Goal: Transaction & Acquisition: Purchase product/service

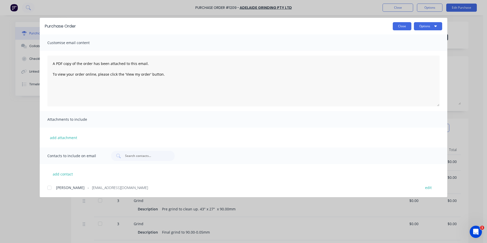
click at [405, 29] on button "Close" at bounding box center [402, 26] width 19 height 8
type textarea "x"
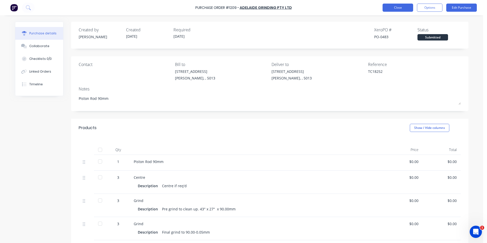
click at [402, 9] on button "Close" at bounding box center [398, 8] width 31 height 8
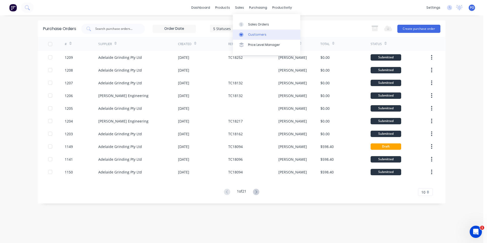
click at [252, 34] on div "Customers" at bounding box center [257, 34] width 18 height 5
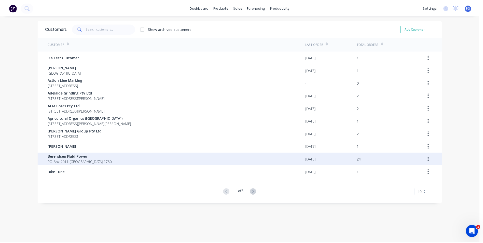
scroll to position [10, 0]
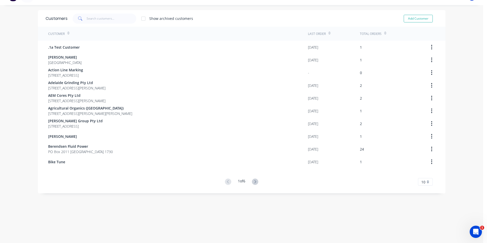
click at [257, 183] on icon at bounding box center [255, 182] width 6 height 6
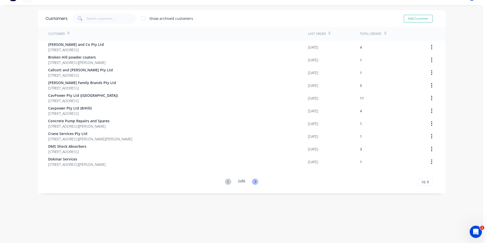
click at [253, 181] on icon at bounding box center [255, 182] width 6 height 6
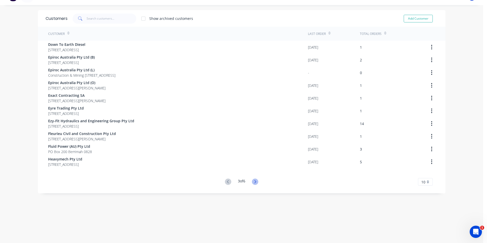
click at [252, 183] on icon at bounding box center [255, 182] width 6 height 6
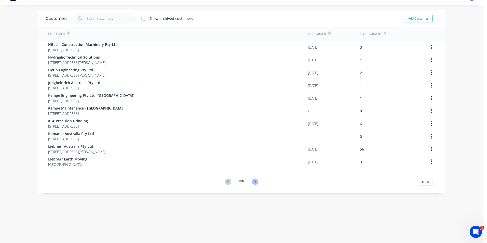
click at [252, 183] on icon at bounding box center [255, 182] width 6 height 6
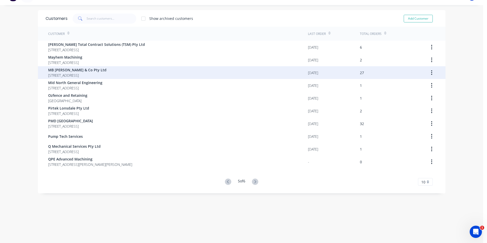
click at [95, 70] on span "MB [PERSON_NAME] & Co Pty Ltd" at bounding box center [77, 69] width 58 height 5
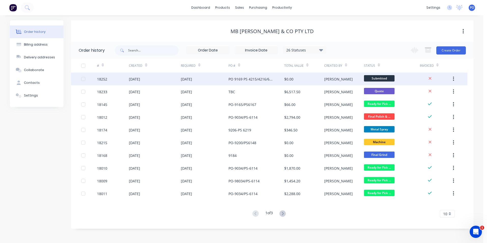
click at [166, 80] on div "[DATE]" at bounding box center [155, 79] width 52 height 13
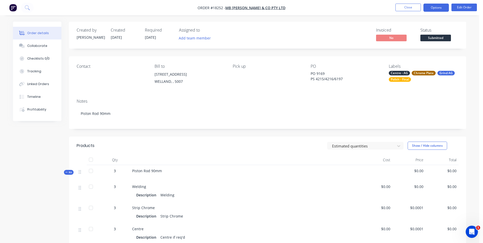
click at [439, 8] on button "Options" at bounding box center [436, 8] width 25 height 8
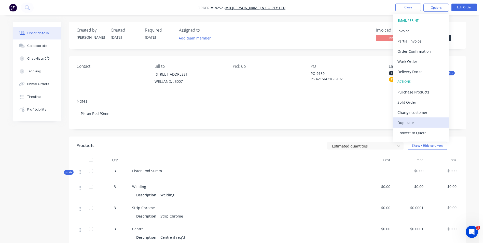
click at [415, 123] on div "Duplicate" at bounding box center [421, 122] width 47 height 7
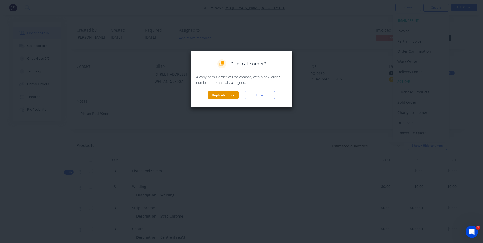
click at [236, 97] on button "Duplicate order" at bounding box center [223, 95] width 31 height 8
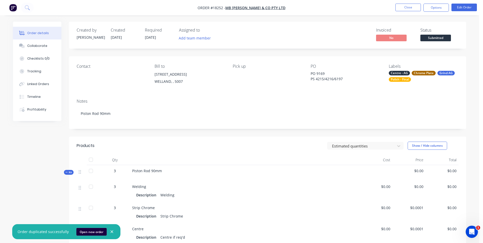
drag, startPoint x: 88, startPoint y: 228, endPoint x: 91, endPoint y: 228, distance: 2.8
click at [89, 228] on button "Open new order" at bounding box center [91, 232] width 30 height 8
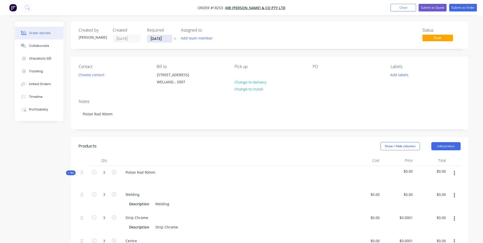
click at [164, 38] on input "[DATE]" at bounding box center [159, 39] width 25 height 8
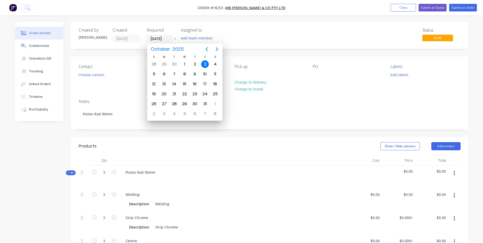
click at [261, 37] on div "Status Draft" at bounding box center [346, 35] width 229 height 15
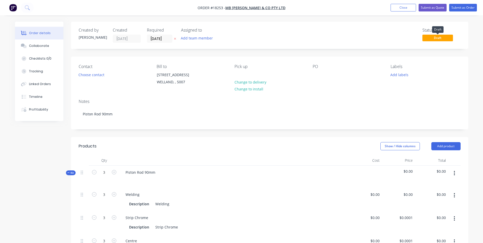
click at [446, 37] on span "Draft" at bounding box center [438, 38] width 31 height 6
click at [314, 75] on div at bounding box center [317, 74] width 8 height 7
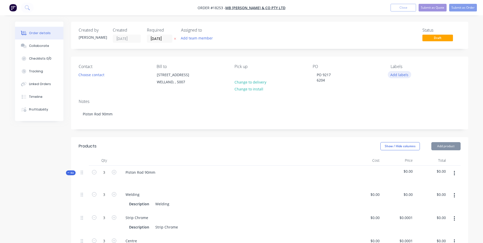
click at [398, 73] on button "Add labels" at bounding box center [399, 74] width 23 height 7
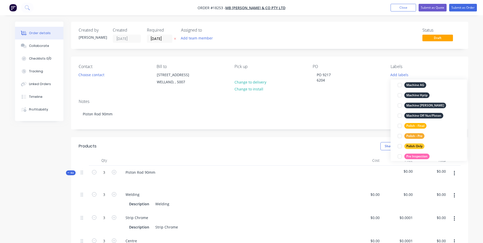
scroll to position [255, 0]
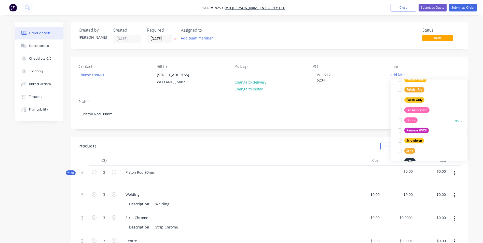
click at [414, 117] on button "Quote" at bounding box center [408, 120] width 24 height 7
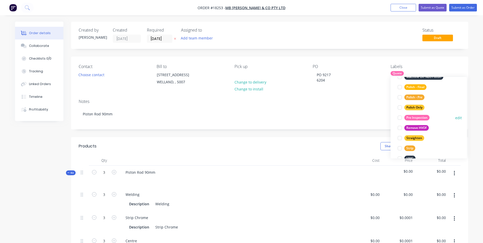
click at [423, 115] on div "Pre Inspection" at bounding box center [416, 118] width 25 height 6
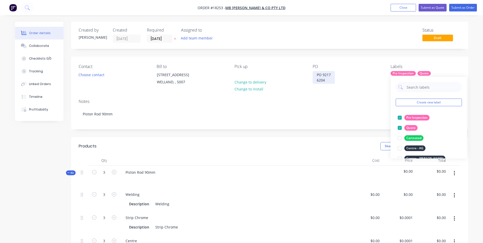
click at [316, 80] on div "PO 9217 6204" at bounding box center [324, 77] width 22 height 13
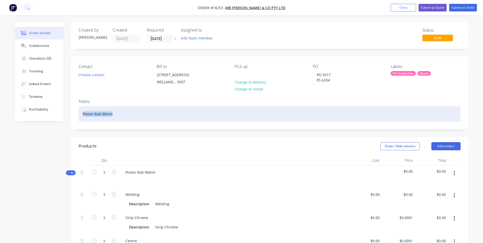
drag, startPoint x: 114, startPoint y: 114, endPoint x: 77, endPoint y: 114, distance: 37.2
click at [77, 114] on div "Notes Piston Rod 90mm" at bounding box center [269, 112] width 397 height 34
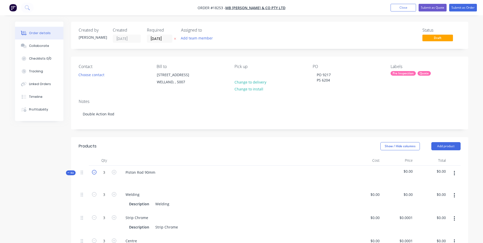
click at [95, 174] on icon "button" at bounding box center [94, 172] width 5 height 5
type input "2"
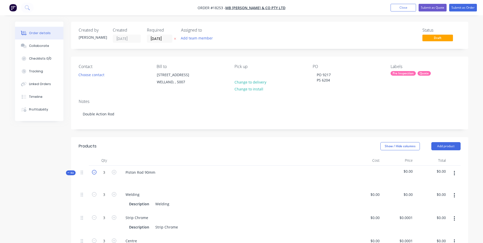
type input "2"
click at [95, 174] on icon "button" at bounding box center [94, 172] width 5 height 5
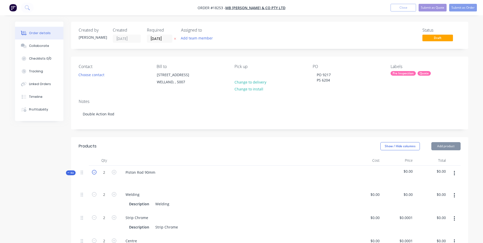
type input "1"
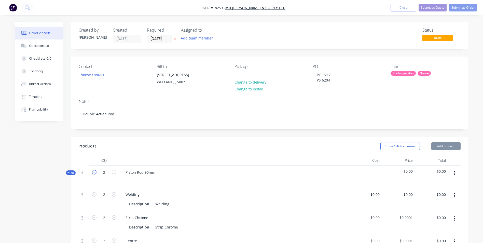
type input "1"
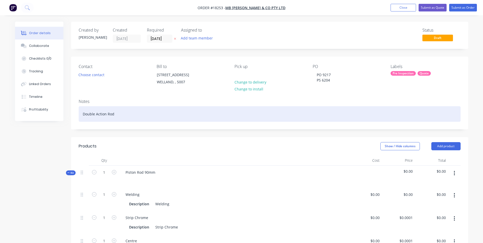
click at [118, 116] on div "Double Action Rod" at bounding box center [270, 114] width 382 height 16
drag, startPoint x: 132, startPoint y: 115, endPoint x: 89, endPoint y: 114, distance: 43.8
click at [82, 113] on div "Double Action Rod 9.750"" at bounding box center [270, 114] width 382 height 16
copy div "Double Action Rod 9.750""
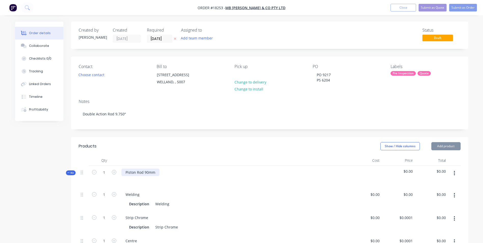
click at [157, 174] on div "Piston Rod 90mm" at bounding box center [141, 172] width 38 height 7
drag, startPoint x: 157, startPoint y: 174, endPoint x: 120, endPoint y: 169, distance: 37.7
click at [120, 169] on div "Piston Rod 90mm" at bounding box center [233, 177] width 229 height 22
paste div
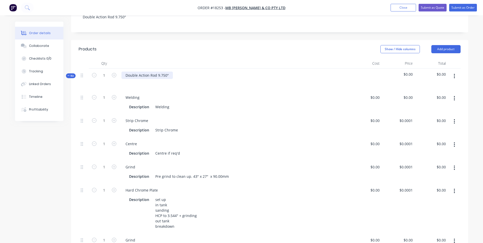
scroll to position [102, 0]
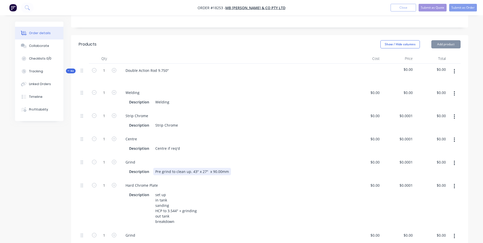
drag, startPoint x: 191, startPoint y: 169, endPoint x: 196, endPoint y: 170, distance: 4.7
click at [196, 170] on div "Pre grind to clean up. 43" x 27" x 90.00mm" at bounding box center [192, 171] width 78 height 7
drag, startPoint x: 197, startPoint y: 171, endPoint x: 191, endPoint y: 171, distance: 6.1
click at [191, 171] on div "Pre grind to clean up. 43" x 27" x 90.00mm" at bounding box center [192, 171] width 78 height 7
click at [196, 171] on div "Pre grind to clean up. 43" x 27" x 90.00mm" at bounding box center [192, 171] width 78 height 7
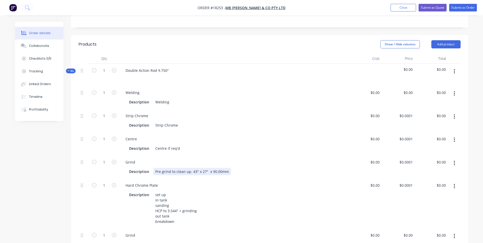
click at [196, 172] on div "Pre grind to clean up. 43" x 27" x 90.00mm" at bounding box center [192, 171] width 78 height 7
drag, startPoint x: 196, startPoint y: 172, endPoint x: 192, endPoint y: 172, distance: 4.6
click at [192, 172] on div "Pre grind to clean up. 43" x 27" x 90.00mm" at bounding box center [192, 171] width 78 height 7
click at [249, 172] on div "Pre grind to clean up. 9.750 + Grinding x 27" x 90.00mm" at bounding box center [203, 171] width 100 height 7
click at [191, 171] on div "Pre grind to clean up. 9.750 + Grinding" at bounding box center [188, 171] width 70 height 7
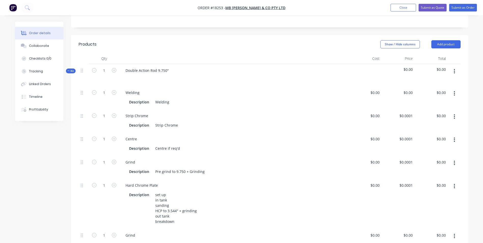
click at [173, 182] on div "Hard Chrome Plate" at bounding box center [234, 185] width 225 height 7
click at [454, 93] on icon "button" at bounding box center [454, 94] width 1 height 6
click at [423, 126] on div "Delete" at bounding box center [436, 127] width 39 height 7
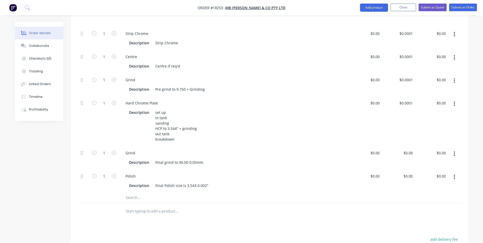
scroll to position [178, 0]
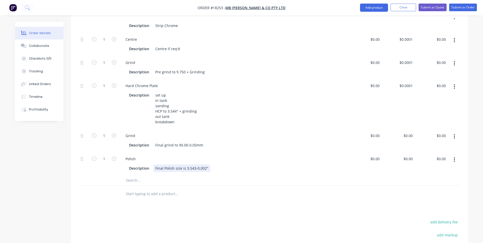
click at [194, 169] on div "Final Polish size is 3.543-0.002"" at bounding box center [181, 168] width 57 height 7
drag, startPoint x: 208, startPoint y: 168, endPoint x: 189, endPoint y: 167, distance: 19.1
click at [185, 167] on div "Final Polish size is 9.750 -0.002"" at bounding box center [182, 168] width 58 height 7
copy div "9.750 -0.002""
drag, startPoint x: 202, startPoint y: 146, endPoint x: 179, endPoint y: 145, distance: 22.5
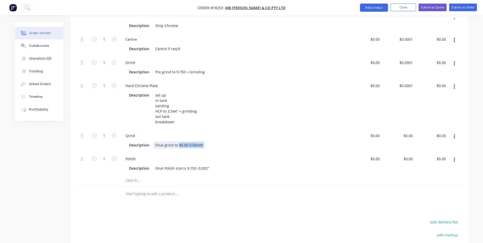
click at [179, 145] on div "Final grind to 90.00-0.05mm" at bounding box center [179, 144] width 52 height 7
paste div
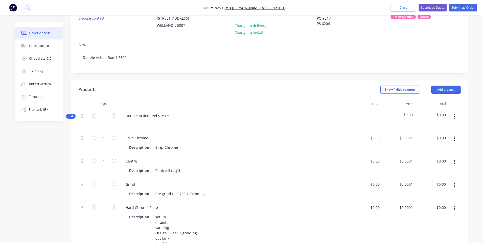
scroll to position [0, 0]
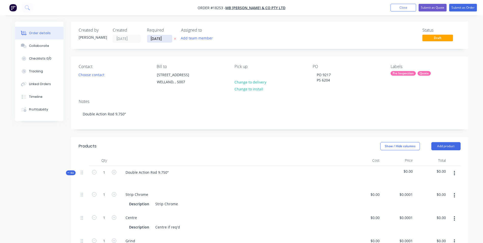
click at [170, 39] on input "[DATE]" at bounding box center [159, 39] width 25 height 8
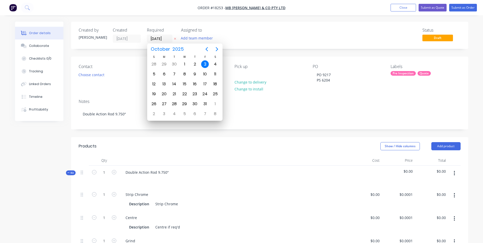
click at [335, 28] on div "Status Draft" at bounding box center [346, 35] width 229 height 15
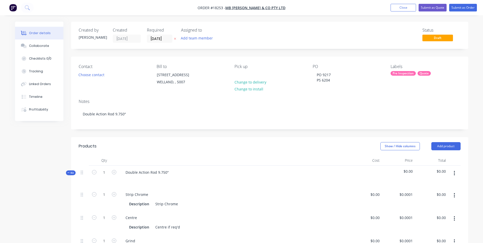
click at [437, 73] on div "Pre Inspection Quote" at bounding box center [426, 73] width 70 height 5
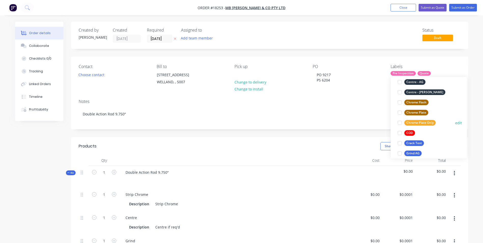
scroll to position [117, 0]
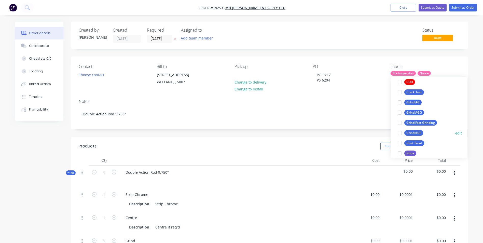
click at [420, 132] on div "Grind KGF" at bounding box center [413, 133] width 19 height 6
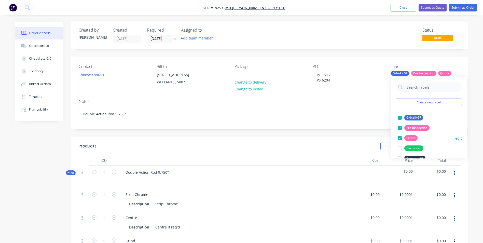
scroll to position [76, 0]
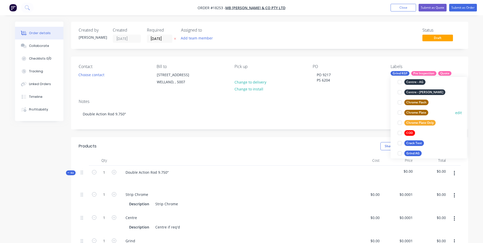
click at [423, 113] on div "Chrome Plate" at bounding box center [416, 113] width 24 height 6
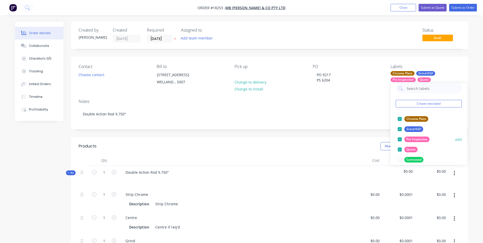
scroll to position [0, 0]
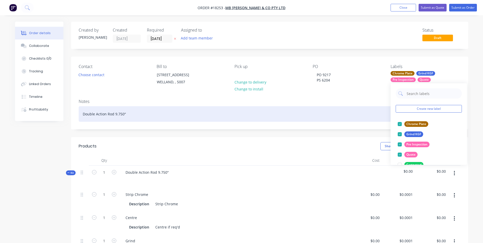
click at [343, 107] on div "Double Action Rod 9.750"" at bounding box center [270, 114] width 382 height 16
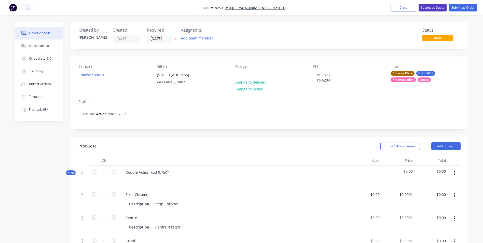
click at [439, 9] on button "Submit as Quote" at bounding box center [433, 8] width 28 height 8
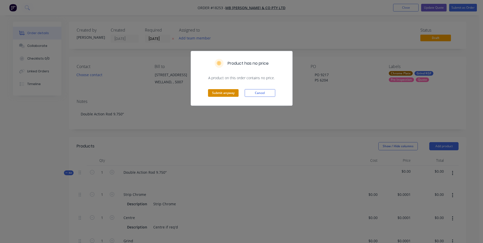
click at [228, 90] on button "Submit anyway" at bounding box center [223, 93] width 31 height 8
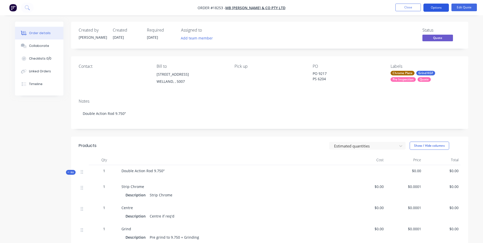
click at [436, 8] on button "Options" at bounding box center [436, 8] width 25 height 8
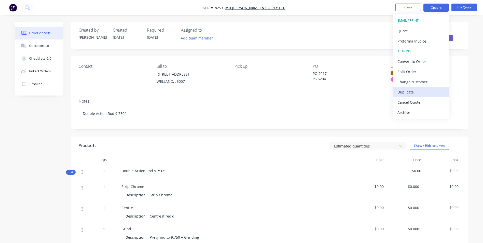
click at [419, 93] on div "Duplicate" at bounding box center [421, 91] width 47 height 7
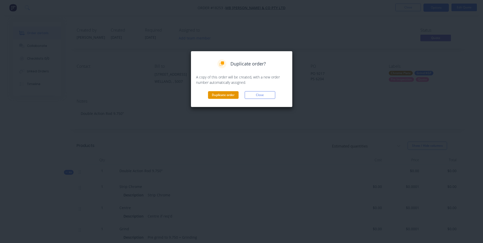
click at [232, 92] on button "Duplicate order" at bounding box center [223, 95] width 31 height 8
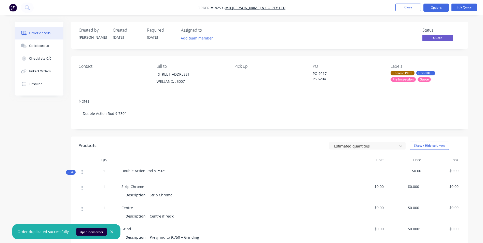
click at [90, 234] on button "Open new order" at bounding box center [91, 232] width 30 height 8
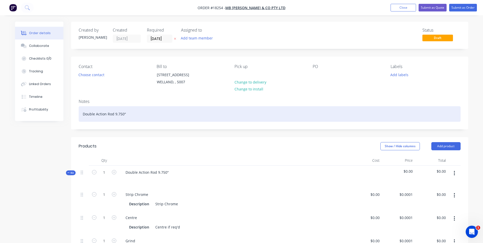
click at [123, 115] on div "Double Action Rod 9.750"" at bounding box center [270, 114] width 382 height 16
drag, startPoint x: 127, startPoint y: 114, endPoint x: 115, endPoint y: 114, distance: 11.5
click at [115, 114] on div "Double Action Rod 9.750"" at bounding box center [270, 114] width 382 height 16
drag, startPoint x: 129, startPoint y: 114, endPoint x: 81, endPoint y: 113, distance: 47.9
click at [81, 113] on div "Double Action Rod 6.220"" at bounding box center [270, 114] width 382 height 16
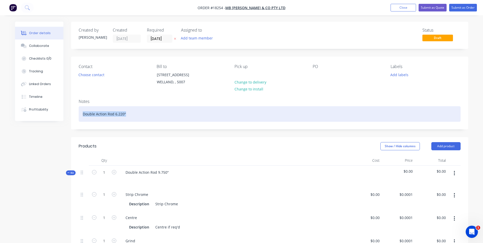
copy div "Double Action Rod 6.220""
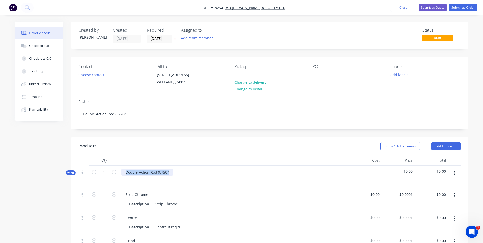
drag, startPoint x: 168, startPoint y: 172, endPoint x: 124, endPoint y: 171, distance: 44.3
click at [116, 171] on div "Kit 1 Double Action Rod 9.750" $0.00 $0.00" at bounding box center [270, 177] width 382 height 22
paste div
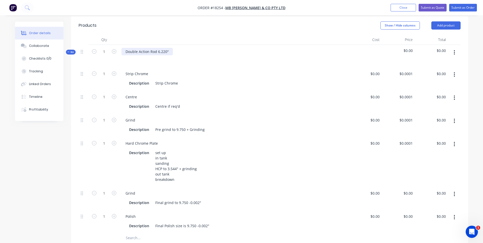
scroll to position [127, 0]
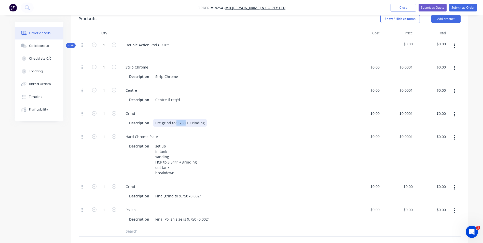
drag, startPoint x: 184, startPoint y: 122, endPoint x: 175, endPoint y: 123, distance: 8.7
click at [175, 123] on div "Pre grind to 9.750 + Grinding" at bounding box center [179, 122] width 53 height 7
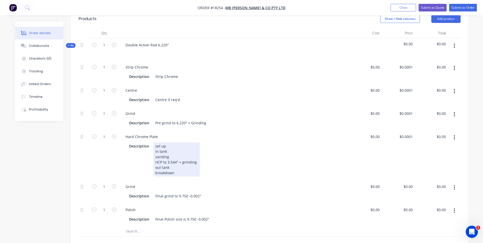
click at [177, 161] on div "set up in tank sanding HCP to 3.544" + grinding out tank breakdown" at bounding box center [176, 159] width 47 height 34
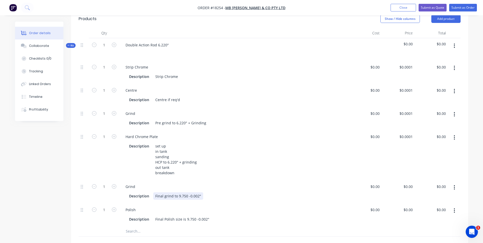
click at [186, 196] on div "Final grind to 9.750 -0.002"" at bounding box center [178, 195] width 50 height 7
click at [178, 195] on div "Final grind to 6.220 -0.002"" at bounding box center [178, 195] width 50 height 7
drag, startPoint x: 178, startPoint y: 195, endPoint x: 197, endPoint y: 199, distance: 19.8
click at [197, 200] on div "Grind Description Final grind to 6.220 -0.002"" at bounding box center [233, 191] width 229 height 23
click at [178, 196] on div "Final grind to 6.220 -0.002"" at bounding box center [178, 195] width 50 height 7
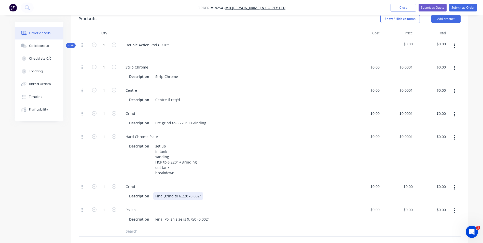
drag, startPoint x: 176, startPoint y: 195, endPoint x: 199, endPoint y: 198, distance: 22.8
click at [199, 199] on div "Final grind to 6.220 -0.002"" at bounding box center [178, 195] width 50 height 7
drag, startPoint x: 199, startPoint y: 197, endPoint x: 178, endPoint y: 195, distance: 20.9
click at [178, 195] on div "Final grind to 6.220 -0.002"" at bounding box center [178, 195] width 50 height 7
copy div "6.220 -0.002""
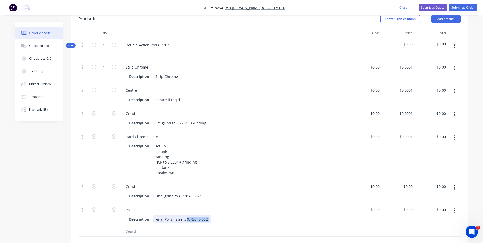
drag, startPoint x: 208, startPoint y: 220, endPoint x: 185, endPoint y: 219, distance: 22.7
click at [185, 219] on div "Final Polish size is 9.750 -0.002"" at bounding box center [182, 218] width 58 height 7
paste div
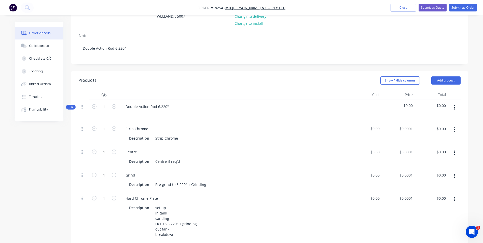
scroll to position [0, 0]
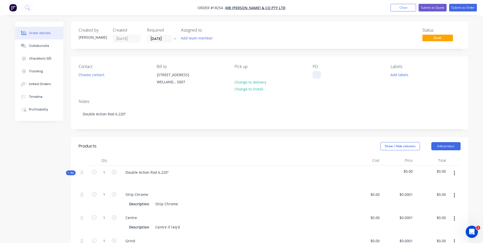
click at [317, 75] on div at bounding box center [317, 74] width 8 height 7
click at [398, 74] on button "Add labels" at bounding box center [399, 74] width 23 height 7
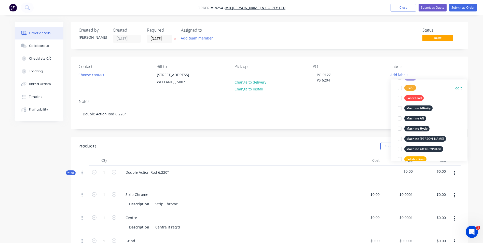
scroll to position [178, 0]
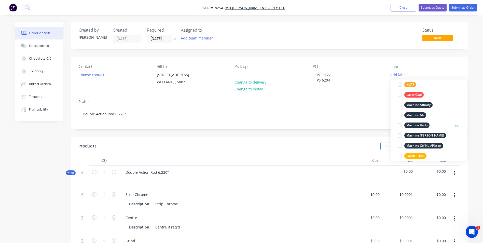
click at [425, 127] on div "Machine Hytip" at bounding box center [416, 126] width 25 height 6
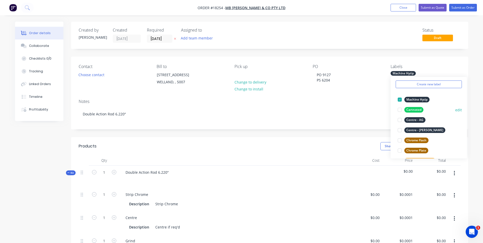
scroll to position [25, 0]
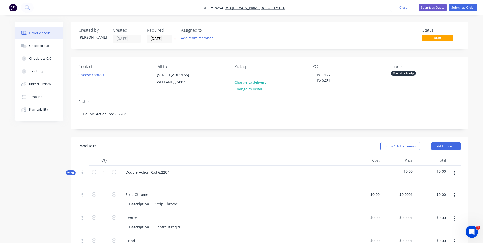
click at [329, 192] on div "Strip Chrome" at bounding box center [234, 194] width 225 height 7
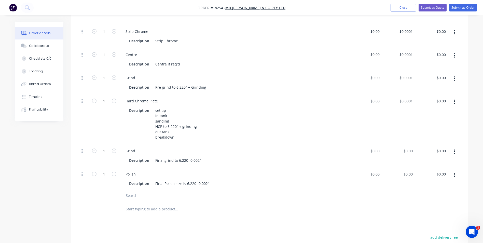
scroll to position [204, 0]
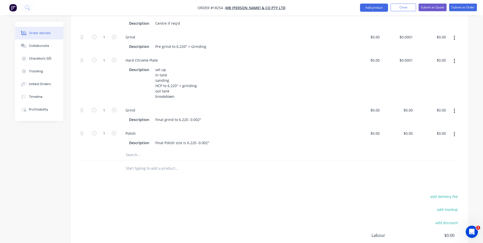
click at [130, 154] on input "text" at bounding box center [177, 155] width 102 height 10
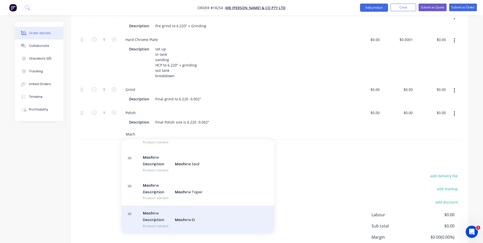
scroll to position [229, 0]
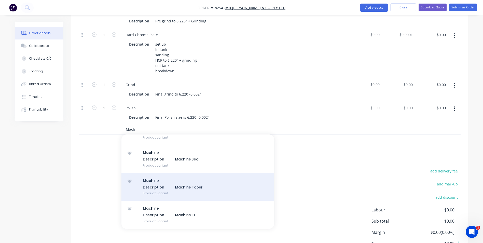
type input "Mach"
click at [207, 191] on div "Mach ine Description Mach ine Taper Product variant" at bounding box center [198, 187] width 153 height 28
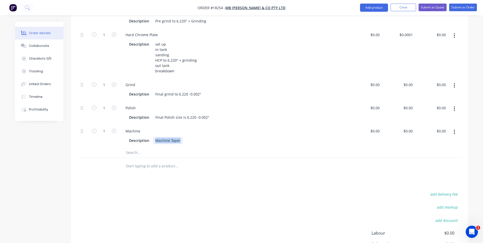
drag, startPoint x: 180, startPoint y: 140, endPoint x: 155, endPoint y: 138, distance: 24.8
click at [155, 138] on div "Machine Taper" at bounding box center [167, 140] width 29 height 7
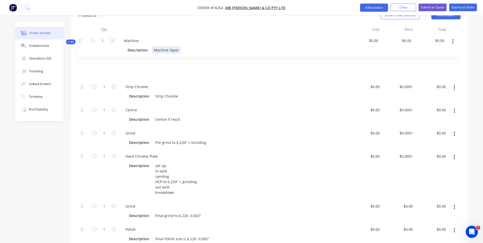
scroll to position [130, 0]
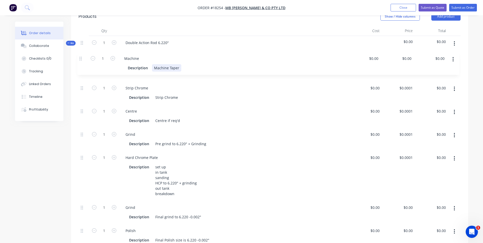
drag, startPoint x: 82, startPoint y: 131, endPoint x: 81, endPoint y: 57, distance: 74.6
click at [81, 57] on div "Kit 1 Double Action Rod 6.220" $0.00 $0.00 1 Strip Chrome Description Strip Chr…" at bounding box center [270, 147] width 382 height 222
click at [163, 97] on div "Strip Chrome" at bounding box center [166, 97] width 27 height 7
click at [182, 74] on div "Machine thread" at bounding box center [168, 74] width 31 height 7
drag, startPoint x: 169, startPoint y: 74, endPoint x: 154, endPoint y: 72, distance: 14.7
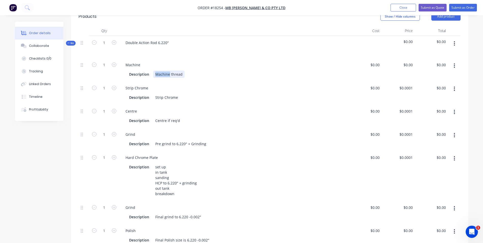
click at [154, 72] on div "Machine thread" at bounding box center [168, 74] width 31 height 7
click at [183, 73] on div "Refurbish thread" at bounding box center [169, 74] width 33 height 7
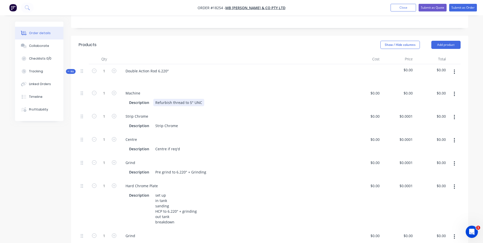
scroll to position [28, 0]
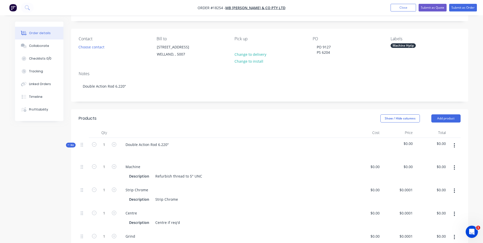
click at [406, 50] on div "Labels Machine Hytip" at bounding box center [426, 47] width 70 height 23
click at [416, 45] on div "Machine Hytip" at bounding box center [426, 45] width 70 height 5
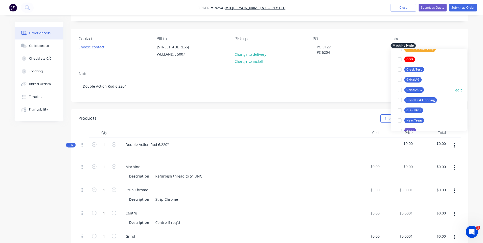
scroll to position [127, 0]
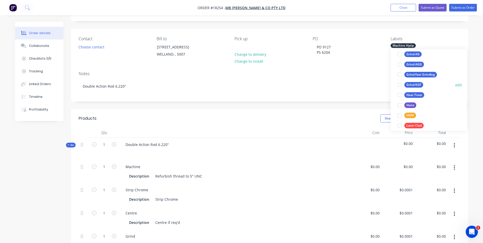
click at [416, 85] on div "Grind KGF" at bounding box center [413, 85] width 19 height 6
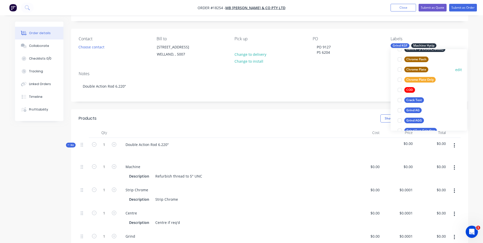
click at [424, 69] on div "Chrome Plate" at bounding box center [416, 70] width 24 height 6
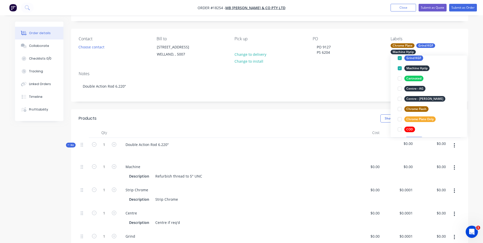
scroll to position [148, 0]
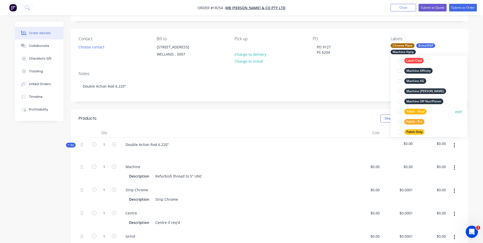
click at [416, 112] on div "Polish - Final" at bounding box center [415, 112] width 22 height 6
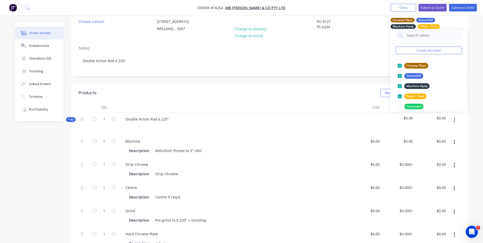
scroll to position [0, 0]
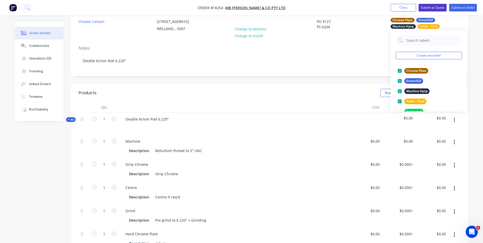
click at [436, 7] on button "Submit as Quote" at bounding box center [433, 8] width 28 height 8
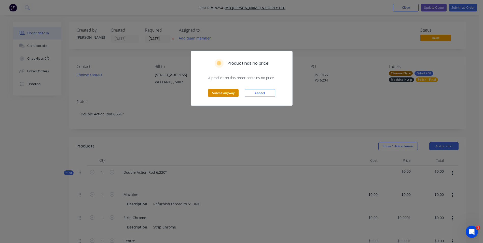
click at [226, 94] on button "Submit anyway" at bounding box center [223, 93] width 31 height 8
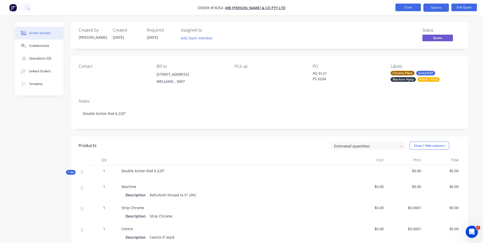
click at [413, 9] on button "Close" at bounding box center [408, 8] width 25 height 8
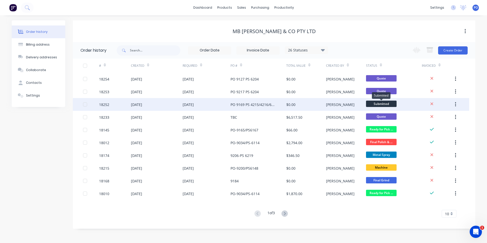
click at [379, 101] on span "Submitted" at bounding box center [381, 104] width 31 height 6
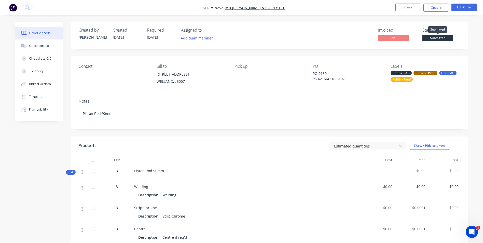
click at [445, 37] on span "Submitted" at bounding box center [438, 38] width 31 height 6
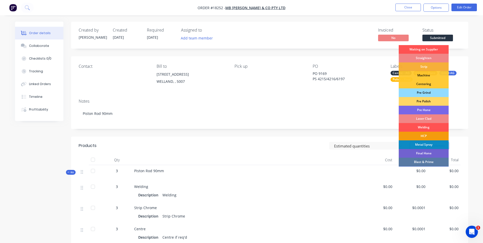
click at [437, 126] on div "Welding" at bounding box center [424, 127] width 50 height 9
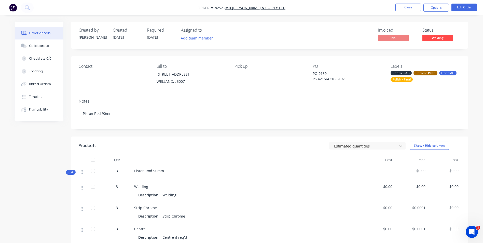
click at [267, 70] on div "Pick up" at bounding box center [270, 75] width 70 height 23
click at [413, 6] on button "Close" at bounding box center [408, 8] width 25 height 8
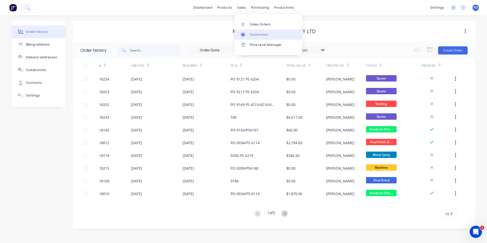
click at [245, 34] on icon at bounding box center [243, 34] width 5 height 5
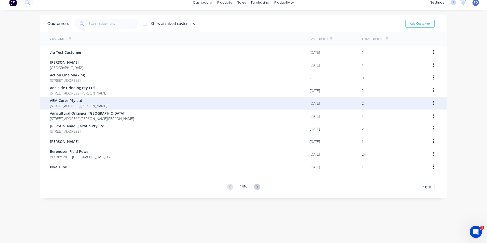
scroll to position [10, 0]
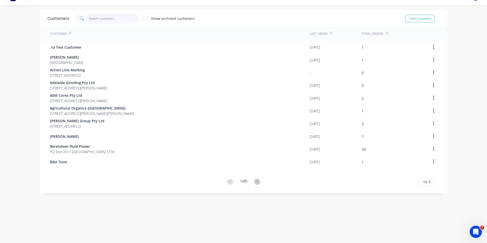
click at [100, 19] on input "text" at bounding box center [114, 19] width 50 height 10
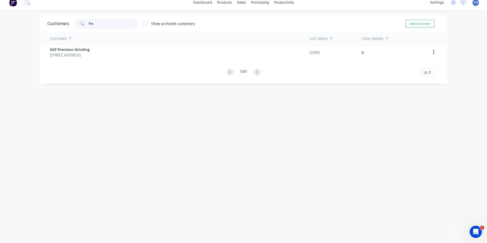
scroll to position [0, 0]
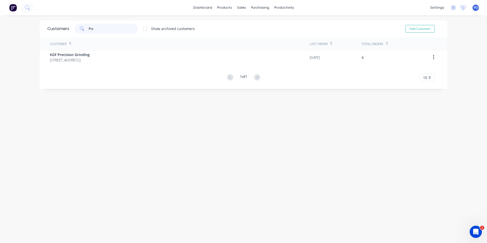
type input "Pre"
click at [201, 6] on link "dashboard" at bounding box center [203, 8] width 24 height 8
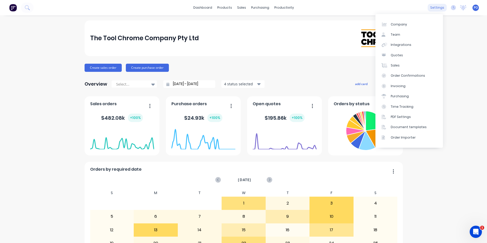
click at [433, 7] on div "settings" at bounding box center [437, 8] width 19 height 8
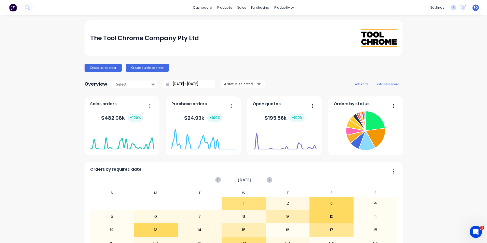
click at [12, 6] on img at bounding box center [13, 8] width 8 height 8
click at [246, 34] on div at bounding box center [243, 34] width 8 height 5
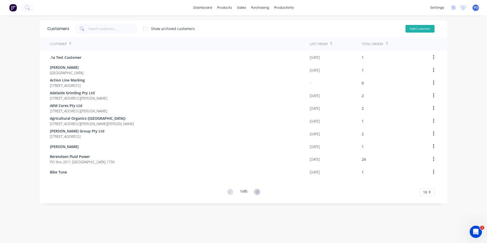
click at [422, 30] on button "Add Customer" at bounding box center [420, 29] width 29 height 8
select select "AU"
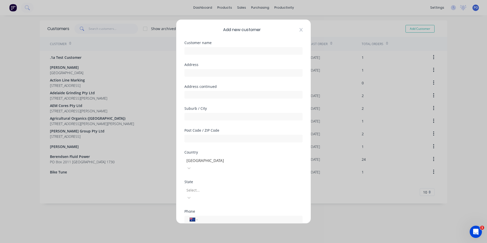
click at [300, 31] on icon at bounding box center [301, 30] width 3 height 4
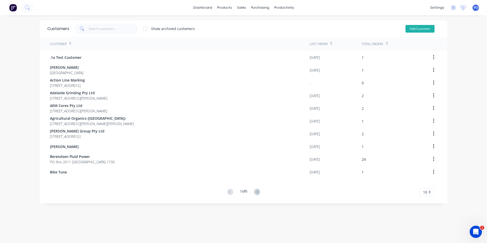
click at [416, 29] on button "Add Customer" at bounding box center [420, 29] width 29 height 8
select select "AU"
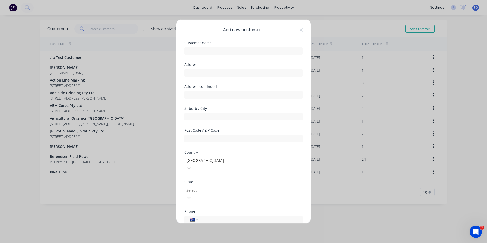
drag, startPoint x: 463, startPoint y: 73, endPoint x: 461, endPoint y: 71, distance: 3.2
click at [463, 73] on div "Add new customer Customer name Address Address continued Suburb / City Post Cod…" at bounding box center [243, 121] width 487 height 243
click at [300, 30] on icon at bounding box center [301, 30] width 3 height 4
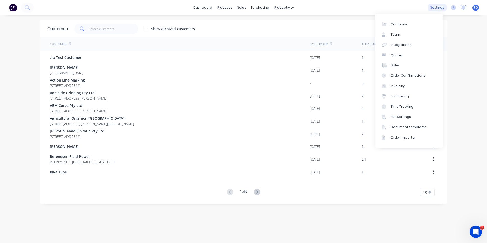
click at [437, 9] on div "settings" at bounding box center [437, 8] width 19 height 8
click at [404, 46] on div "Integrations" at bounding box center [401, 45] width 21 height 5
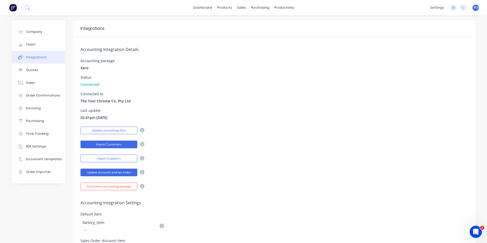
click at [116, 144] on button "Import Customers" at bounding box center [108, 145] width 57 height 8
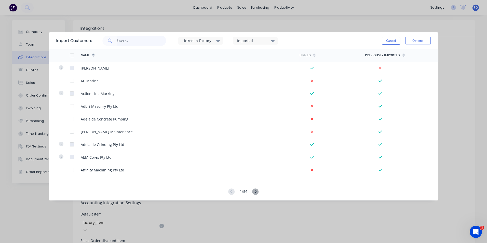
click at [120, 41] on input "text" at bounding box center [142, 41] width 50 height 10
type input "prec"
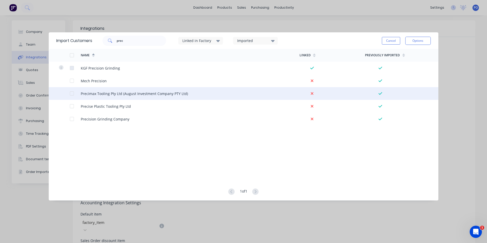
click at [72, 95] on div at bounding box center [72, 93] width 10 height 10
click at [417, 41] on button "Options" at bounding box center [417, 41] width 25 height 8
click at [410, 52] on div "Import selected customers" at bounding box center [406, 55] width 39 height 13
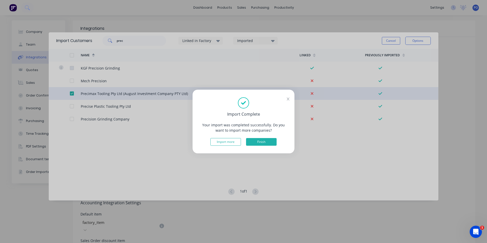
click at [271, 141] on button "Finish" at bounding box center [261, 142] width 31 height 8
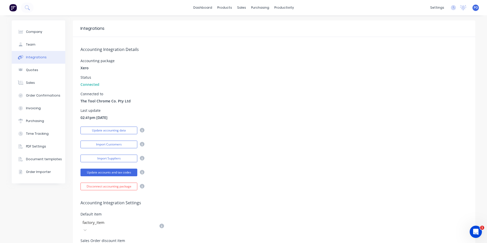
click at [15, 10] on img at bounding box center [13, 8] width 8 height 8
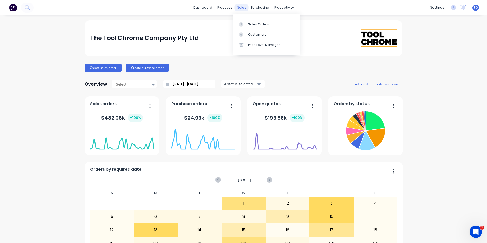
click at [238, 9] on div "sales" at bounding box center [242, 8] width 14 height 8
click at [245, 34] on div at bounding box center [243, 34] width 8 height 5
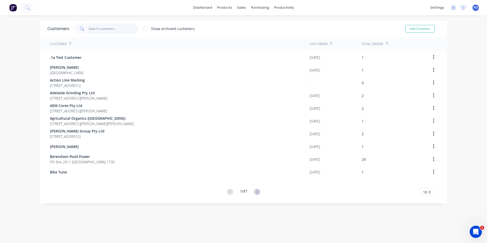
click at [95, 32] on input "text" at bounding box center [114, 29] width 50 height 10
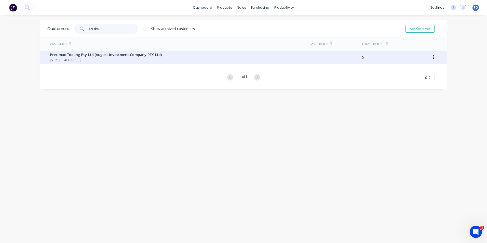
type input "precim"
click at [151, 54] on span "Precimax Tooling Pty Ltd (August Investment Company PTY Ltd)" at bounding box center [106, 54] width 112 height 5
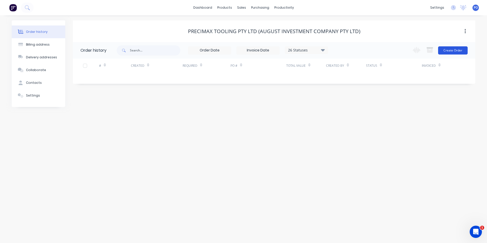
click at [460, 51] on button "Create Order" at bounding box center [453, 50] width 30 height 8
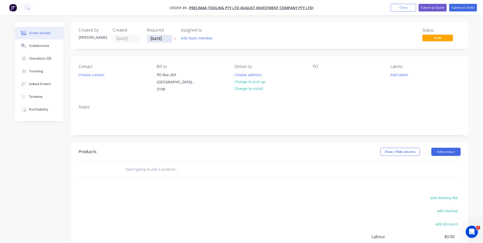
click at [167, 37] on input "[DATE]" at bounding box center [159, 39] width 25 height 8
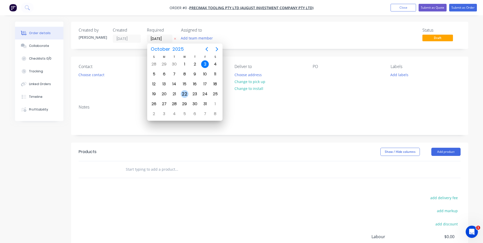
click at [182, 93] on div "22" at bounding box center [185, 94] width 8 height 8
type input "[DATE]"
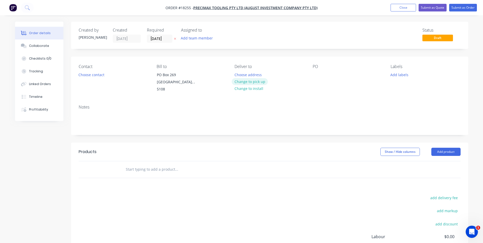
click at [254, 82] on button "Change to pick up" at bounding box center [250, 81] width 36 height 7
click at [311, 76] on div "Contact Choose contact [PERSON_NAME] to [STREET_ADDRESS] Pick up Change to deli…" at bounding box center [269, 79] width 397 height 44
click at [317, 75] on div at bounding box center [317, 74] width 8 height 7
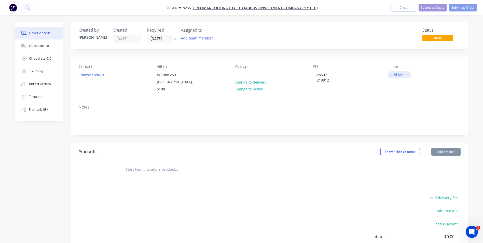
click at [405, 73] on button "Add labels" at bounding box center [399, 74] width 23 height 7
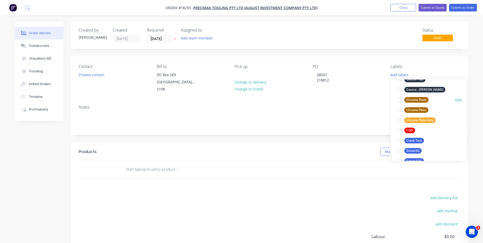
click at [425, 99] on div "Chrome Flash" at bounding box center [416, 100] width 24 height 6
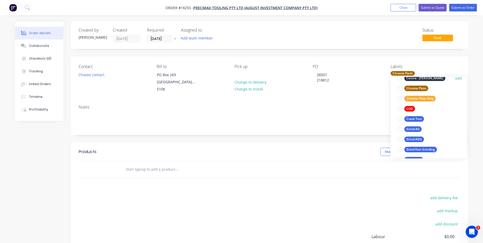
scroll to position [71, 0]
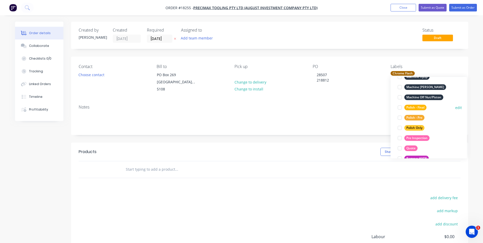
click at [422, 107] on div "Polish - Final" at bounding box center [415, 108] width 22 height 6
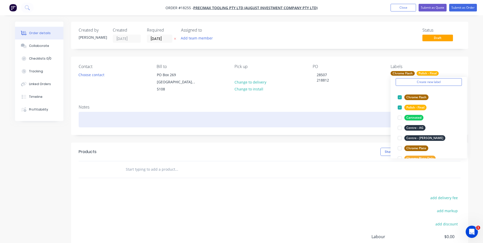
click at [102, 112] on div at bounding box center [270, 120] width 382 height 16
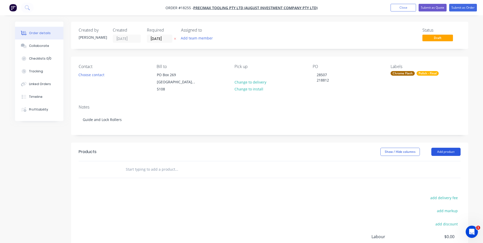
click at [451, 148] on button "Add product" at bounding box center [445, 152] width 29 height 8
click at [159, 164] on input "text" at bounding box center [177, 169] width 102 height 10
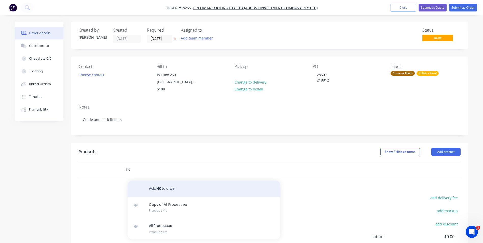
type input "H"
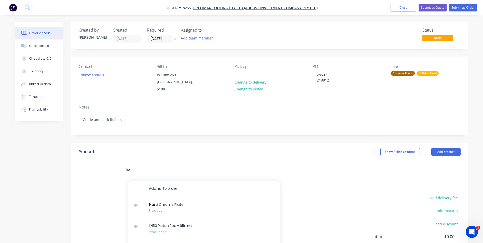
type input "h"
drag, startPoint x: 136, startPoint y: 165, endPoint x: 123, endPoint y: 164, distance: 12.5
click at [125, 165] on div "Flash Add Flash to order Copy of All Processes Product Kit All Processes Produc…" at bounding box center [198, 169] width 153 height 10
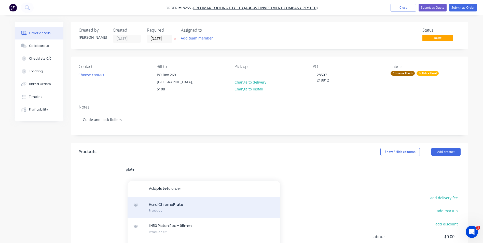
type input "plate"
click at [180, 200] on div "Hard Chrome Plate Product" at bounding box center [204, 207] width 153 height 21
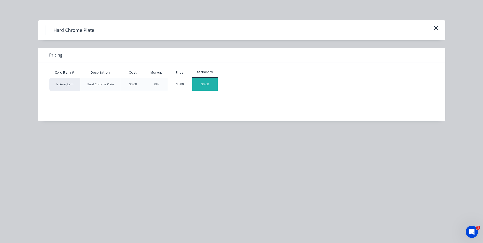
click at [215, 85] on div "$0.00" at bounding box center [204, 84] width 25 height 13
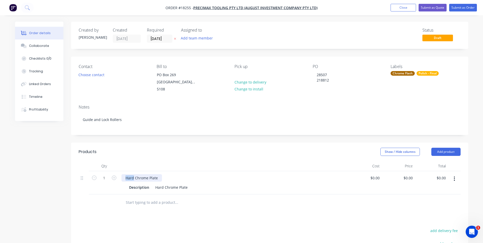
drag, startPoint x: 134, startPoint y: 172, endPoint x: 124, endPoint y: 171, distance: 9.8
click at [126, 174] on div "Hard Chrome Plate" at bounding box center [142, 177] width 41 height 7
click at [159, 184] on div "Hard Chrome Plate" at bounding box center [171, 187] width 36 height 7
click at [162, 184] on div "Hard Chrome Plate" at bounding box center [171, 187] width 36 height 7
drag, startPoint x: 163, startPoint y: 182, endPoint x: 156, endPoint y: 179, distance: 7.0
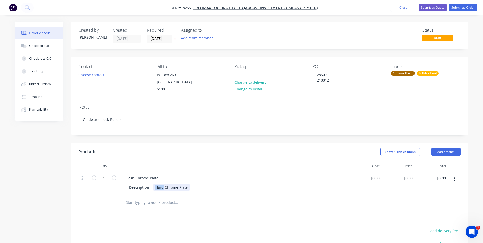
click at [154, 184] on div "Hard Chrome Plate" at bounding box center [171, 187] width 36 height 7
click at [188, 184] on div "Flash Chrome Plate" at bounding box center [171, 187] width 37 height 7
click at [167, 197] on input "text" at bounding box center [177, 202] width 102 height 10
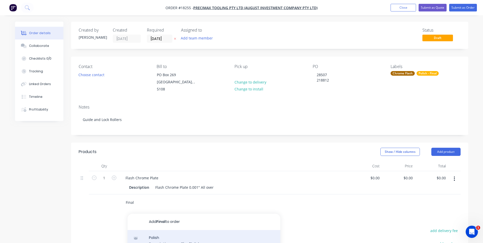
type input "Final"
click at [211, 233] on div "Polish Description Final Polish Product variant" at bounding box center [204, 244] width 153 height 28
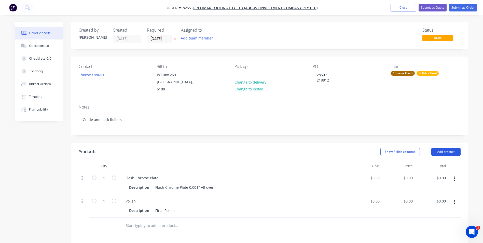
click at [448, 148] on button "Add product" at bounding box center [445, 152] width 29 height 8
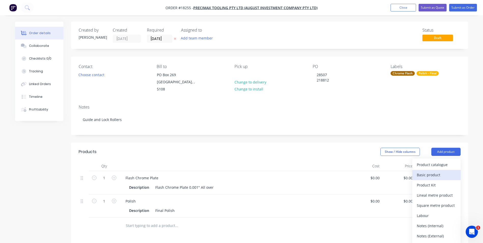
click at [437, 171] on div "Basic product" at bounding box center [436, 174] width 39 height 7
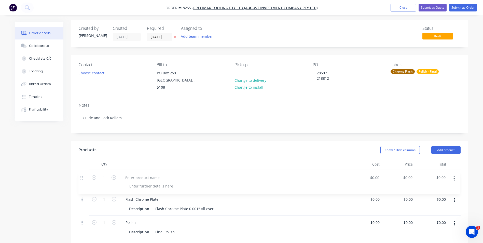
scroll to position [3, 0]
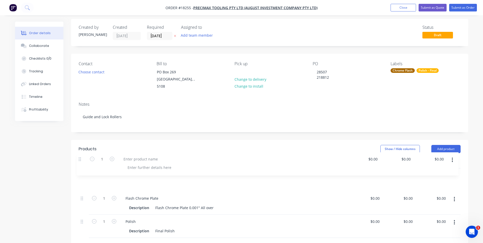
drag, startPoint x: 81, startPoint y: 219, endPoint x: 79, endPoint y: 156, distance: 63.2
click at [79, 158] on div "Qty Cost Price Total 1 Flash Chrome Plate Description Flash Chrome Plate 0.001"…" at bounding box center [270, 198] width 382 height 80
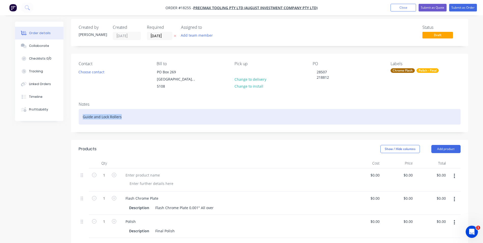
drag, startPoint x: 123, startPoint y: 111, endPoint x: 83, endPoint y: 113, distance: 40.3
click at [83, 113] on div "Guide and Lock Rollers" at bounding box center [270, 117] width 382 height 16
copy div "Guide and Lock Rollers"
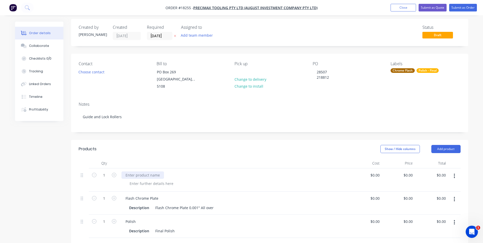
click at [160, 172] on div at bounding box center [143, 174] width 43 height 7
paste div
click at [105, 173] on input "1" at bounding box center [104, 175] width 13 height 8
type input "34"
click at [186, 171] on div "Guide and Lock Rollers" at bounding box center [234, 174] width 225 height 7
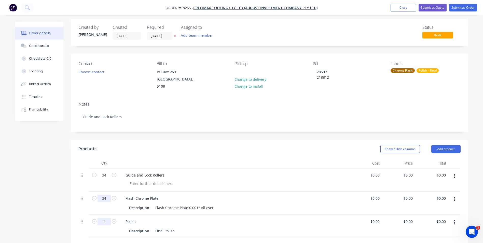
type input "34"
click at [271, 180] on div at bounding box center [236, 183] width 221 height 7
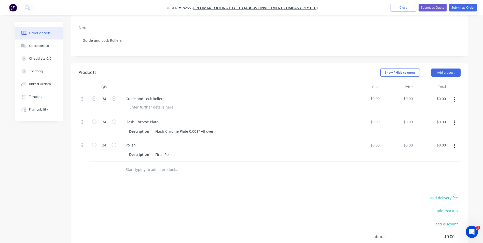
scroll to position [0, 0]
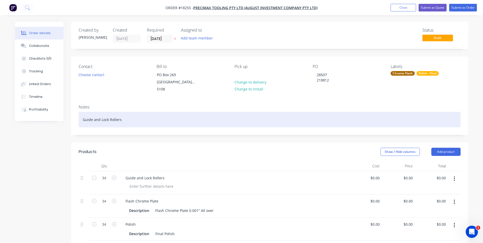
click at [125, 115] on div "Guide and Lock Rollers" at bounding box center [270, 120] width 382 height 16
drag, startPoint x: 161, startPoint y: 114, endPoint x: 83, endPoint y: 112, distance: 78.0
click at [83, 112] on div "Guide and Lock Rollers (4 different versions)" at bounding box center [270, 120] width 382 height 16
copy div "Guide and Lock Rollers (4 different versions)"
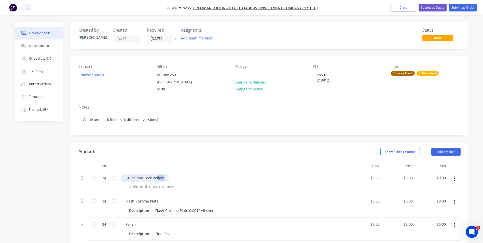
drag, startPoint x: 165, startPoint y: 172, endPoint x: 126, endPoint y: 172, distance: 39.5
click at [126, 174] on div "Guide and Lock Rollers" at bounding box center [145, 177] width 47 height 7
click at [162, 174] on div "Guide and Llers ock Rol" at bounding box center [145, 177] width 47 height 7
drag, startPoint x: 164, startPoint y: 172, endPoint x: 124, endPoint y: 171, distance: 40.5
click at [124, 174] on div "Guide and Llers ock Rol" at bounding box center [145, 177] width 47 height 7
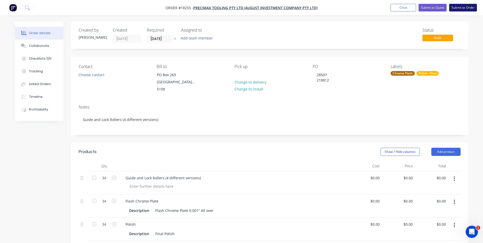
click at [461, 9] on button "Submit as Order" at bounding box center [463, 8] width 28 height 8
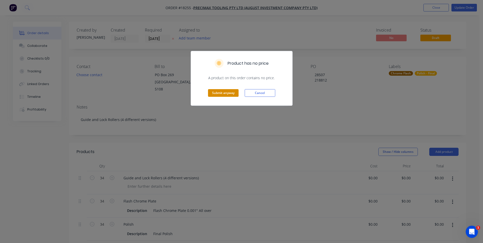
click at [235, 90] on button "Submit anyway" at bounding box center [223, 93] width 31 height 8
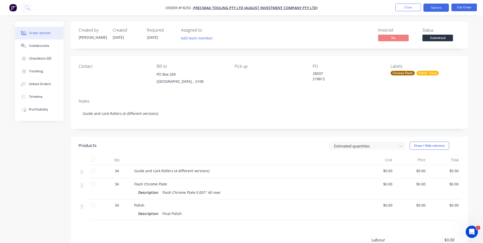
click at [433, 9] on button "Options" at bounding box center [436, 8] width 25 height 8
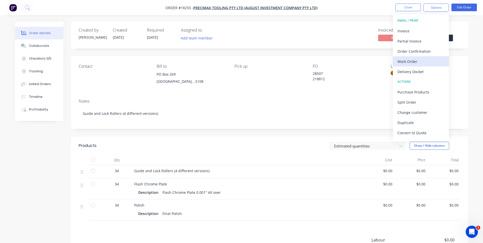
click at [411, 61] on div "Work Order" at bounding box center [421, 61] width 47 height 7
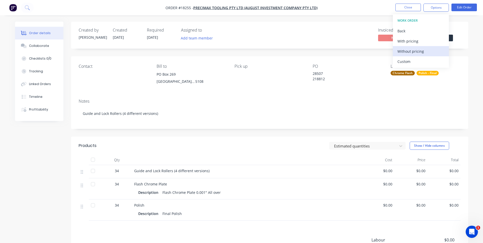
click at [417, 49] on div "Without pricing" at bounding box center [421, 51] width 47 height 7
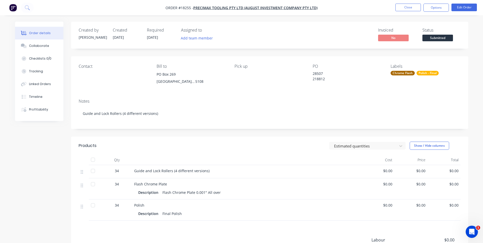
click at [352, 63] on div "Contact [PERSON_NAME] to [GEOGRAPHIC_DATA] Pick up PO 28507 218812 Labels Chrom…" at bounding box center [269, 75] width 397 height 38
click at [435, 39] on span "Submitted" at bounding box center [438, 38] width 31 height 6
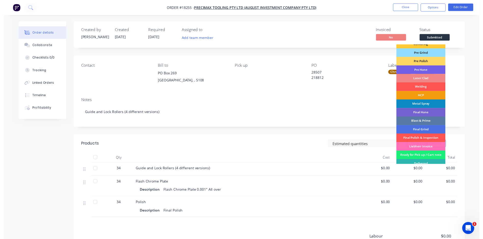
scroll to position [51, 0]
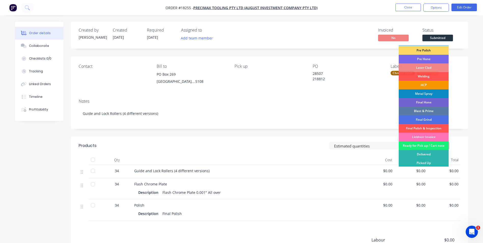
click at [427, 84] on div "HCP" at bounding box center [424, 85] width 50 height 9
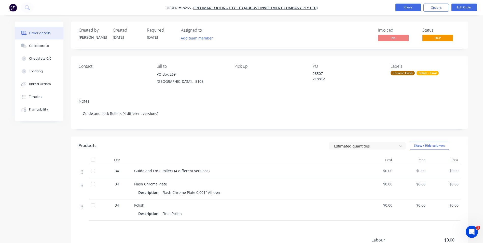
click at [408, 8] on button "Close" at bounding box center [408, 8] width 25 height 8
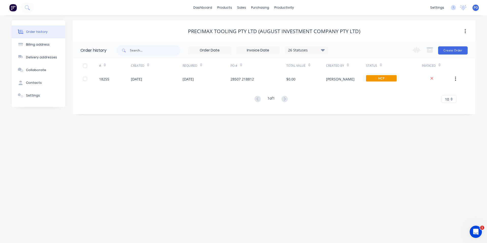
drag, startPoint x: 376, startPoint y: 194, endPoint x: 353, endPoint y: 197, distance: 23.6
click at [376, 194] on div "Order history Billing address Delivery addresses Collaborate Contacts Settings …" at bounding box center [243, 129] width 487 height 228
click at [290, 22] on div "Workflow" at bounding box center [292, 24] width 15 height 5
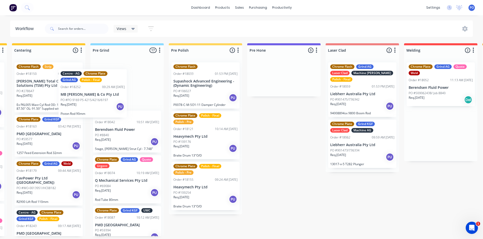
scroll to position [0, 389]
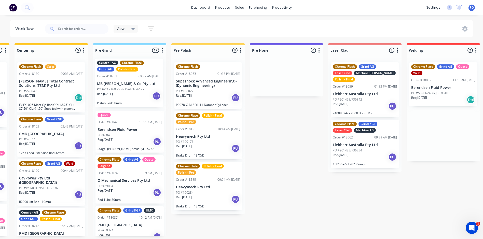
drag, startPoint x: 378, startPoint y: 151, endPoint x: 130, endPoint y: 101, distance: 253.0
click at [130, 101] on div "Submitted 4 Status colour #273444 hex #273444 Save Cancel Summaries Total order…" at bounding box center [401, 149] width 1588 height 212
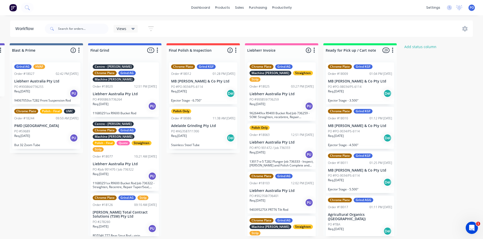
scroll to position [0, 1105]
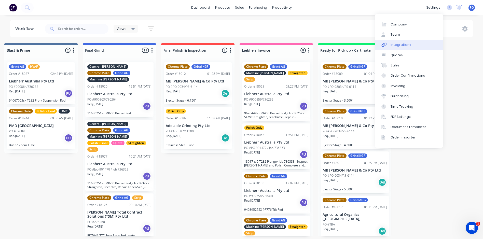
click at [397, 45] on div "Integrations" at bounding box center [401, 45] width 21 height 5
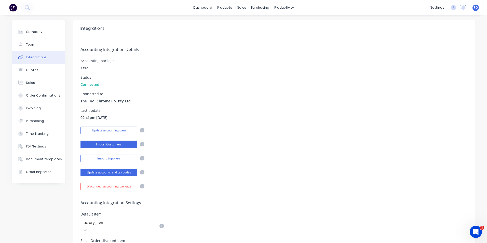
click at [129, 144] on button "Import Customers" at bounding box center [108, 145] width 57 height 8
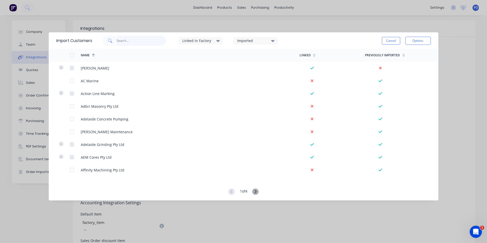
click at [121, 43] on input "text" at bounding box center [142, 41] width 50 height 10
type input "rh"
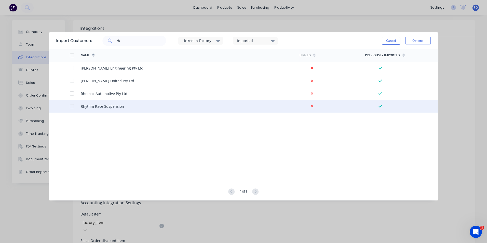
click at [73, 105] on div at bounding box center [72, 106] width 10 height 10
click at [423, 40] on button "Options" at bounding box center [417, 41] width 25 height 8
click at [411, 53] on div "Import selected customers" at bounding box center [406, 55] width 39 height 13
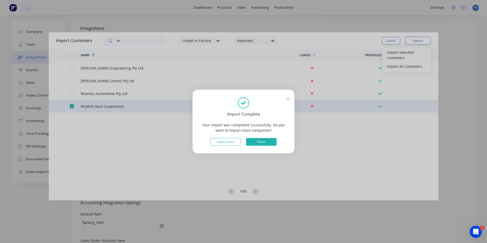
click at [263, 142] on button "Finish" at bounding box center [261, 142] width 31 height 8
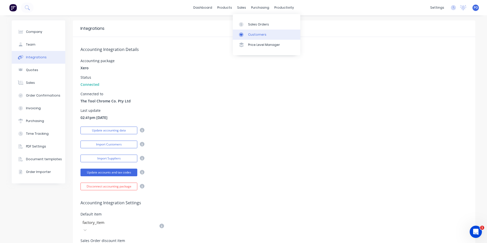
click at [241, 35] on icon at bounding box center [241, 35] width 3 height 2
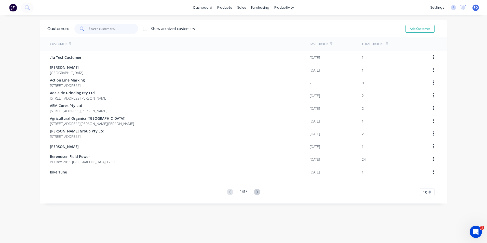
click at [101, 27] on input "text" at bounding box center [114, 29] width 50 height 10
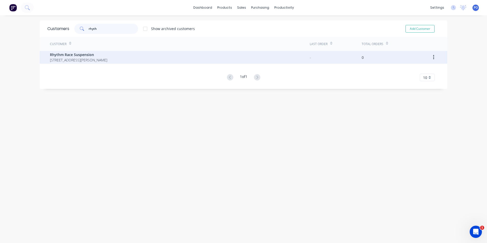
type input "rhyth"
click at [104, 54] on div "Rhythm Race Suspension [STREET_ADDRESS][PERSON_NAME]" at bounding box center [180, 57] width 260 height 13
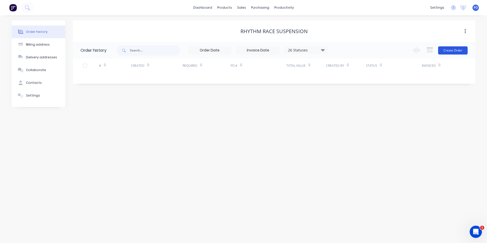
click at [455, 49] on button "Create Order" at bounding box center [453, 50] width 30 height 8
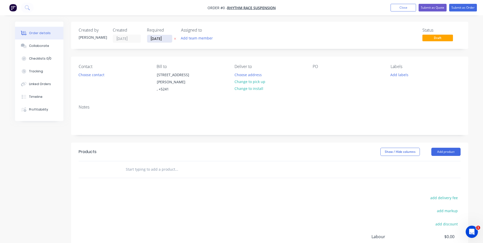
click at [169, 37] on input "[DATE]" at bounding box center [159, 39] width 25 height 8
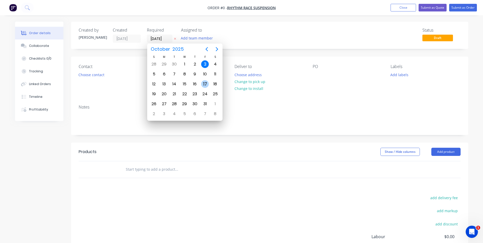
click at [206, 81] on div "17" at bounding box center [205, 84] width 8 height 8
type input "[DATE]"
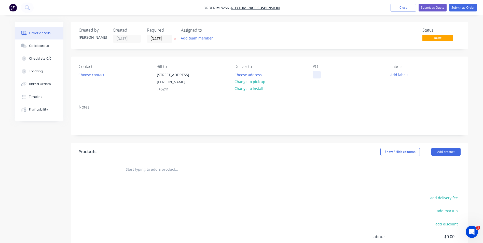
click at [315, 74] on div at bounding box center [317, 74] width 8 height 7
click at [437, 148] on button "Add product" at bounding box center [445, 152] width 29 height 8
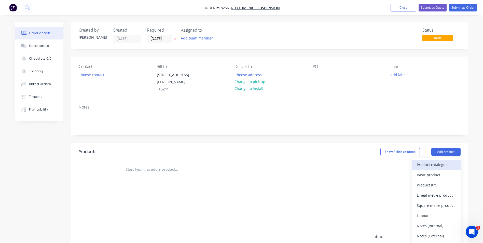
click at [438, 161] on div "Product catalogue" at bounding box center [436, 164] width 39 height 7
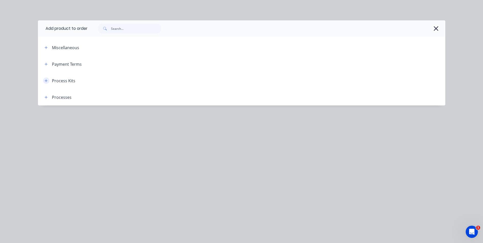
click at [48, 82] on icon "button" at bounding box center [46, 81] width 3 height 4
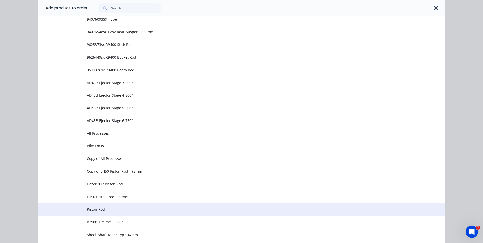
scroll to position [280, 0]
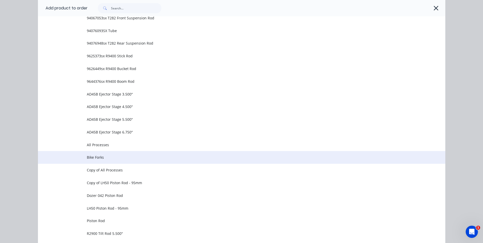
click at [103, 158] on span "Bike Forks" at bounding box center [230, 157] width 287 height 5
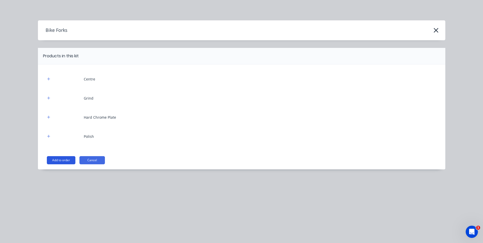
click at [67, 162] on button "Add to order" at bounding box center [61, 160] width 29 height 8
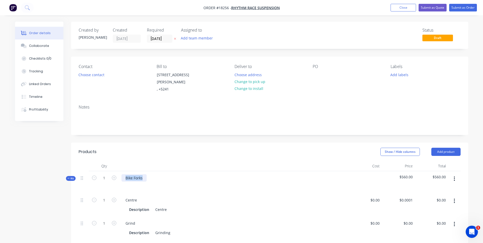
drag, startPoint x: 144, startPoint y: 173, endPoint x: 124, endPoint y: 173, distance: 19.6
click at [124, 174] on div "Bike Forks" at bounding box center [134, 177] width 25 height 7
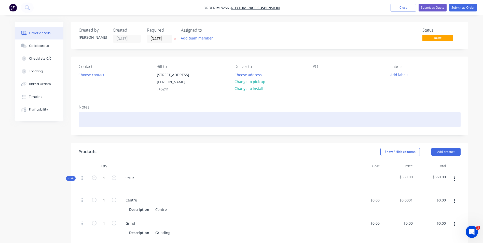
click at [89, 116] on div at bounding box center [270, 120] width 382 height 16
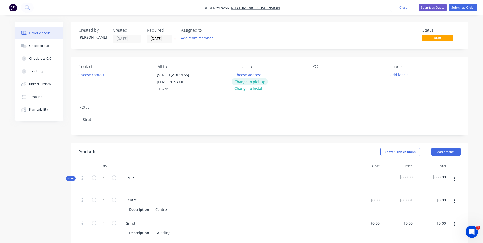
click at [253, 82] on button "Change to pick up" at bounding box center [250, 81] width 36 height 7
click at [317, 74] on div at bounding box center [317, 74] width 8 height 7
click at [400, 76] on button "Add labels" at bounding box center [399, 74] width 23 height 7
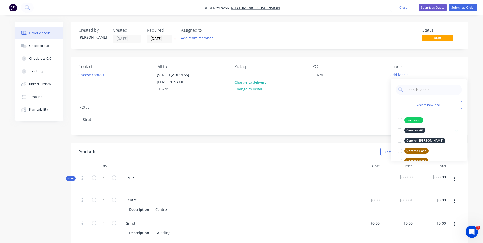
click at [417, 129] on div "Centre - AG" at bounding box center [414, 131] width 21 height 6
click at [410, 116] on div "Centre - AG" at bounding box center [414, 118] width 21 height 6
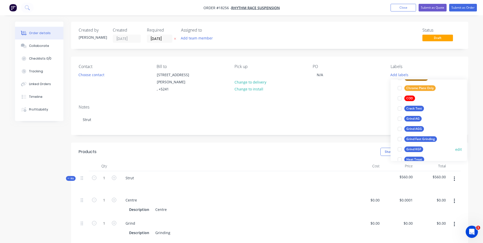
scroll to position [102, 0]
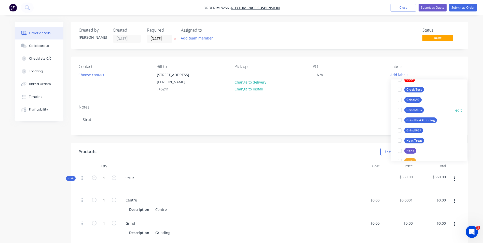
click at [419, 110] on div "Grind AGG" at bounding box center [414, 110] width 20 height 6
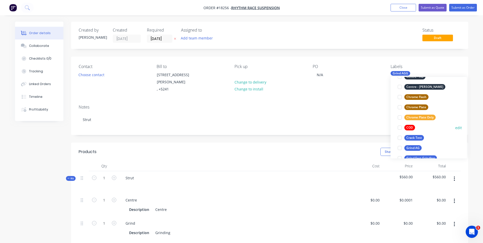
scroll to position [61, 0]
click at [422, 107] on div "Chrome Plate" at bounding box center [416, 108] width 24 height 6
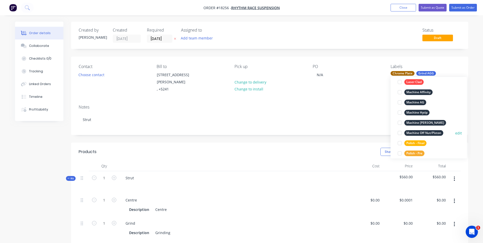
scroll to position [214, 0]
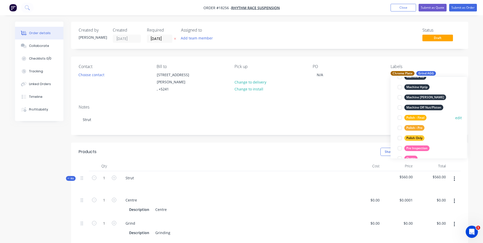
click at [424, 117] on div "Polish - Final" at bounding box center [415, 118] width 22 height 6
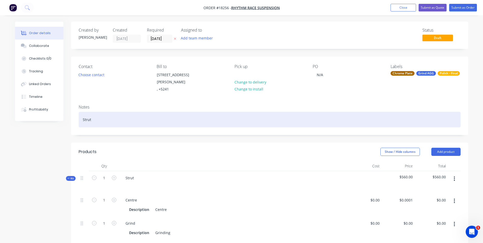
click at [98, 114] on div "Strut" at bounding box center [270, 120] width 382 height 16
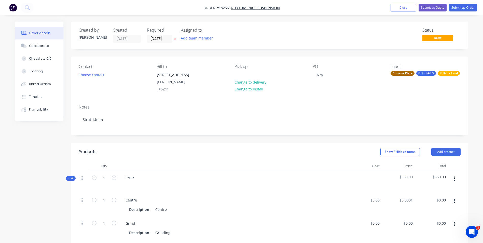
click at [139, 171] on div "Strut" at bounding box center [233, 182] width 229 height 22
click at [136, 174] on div "Strut" at bounding box center [130, 177] width 17 height 7
click at [140, 172] on div "Strut" at bounding box center [233, 182] width 229 height 22
click at [134, 174] on div "Strut" at bounding box center [130, 177] width 17 height 7
click at [136, 174] on div "Strut" at bounding box center [130, 177] width 17 height 7
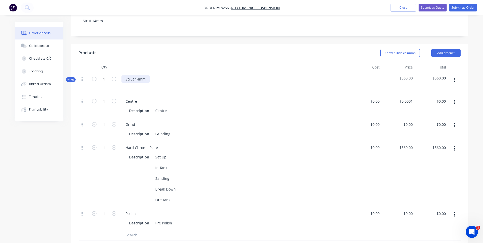
scroll to position [102, 0]
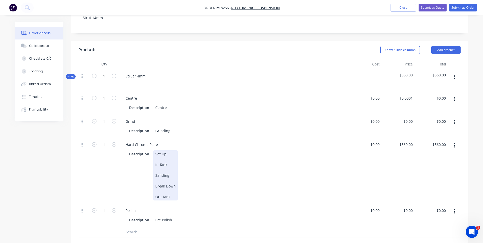
click at [169, 170] on div "Set Up In Tank Sanding Break Down Out Tank" at bounding box center [165, 175] width 24 height 50
click at [172, 167] on div "Set Up In Tank Sanding Break Down Out Tank" at bounding box center [165, 175] width 24 height 50
click at [169, 170] on div "Set Up In Tank Sanding Break Down Out Tank" at bounding box center [165, 175] width 24 height 50
click at [167, 158] on div "Set Up In Tank Sanding Break Down Out Tank" at bounding box center [165, 175] width 24 height 50
click at [163, 171] on div "Set Up In Tank HCP .551 Sanding Break Down Out Tank" at bounding box center [165, 180] width 24 height 61
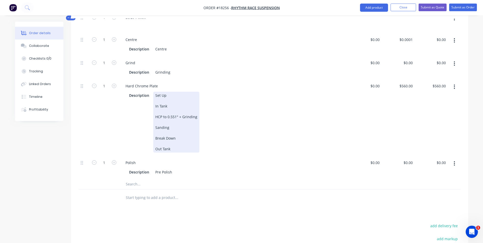
scroll to position [178, 0]
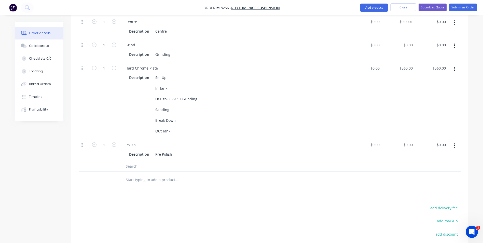
click at [155, 168] on input "text" at bounding box center [177, 166] width 102 height 10
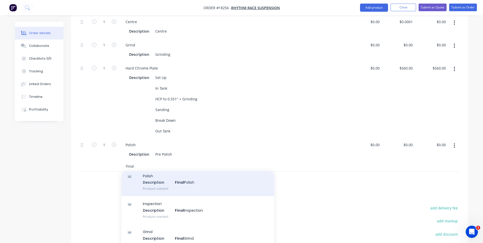
scroll to position [48, 0]
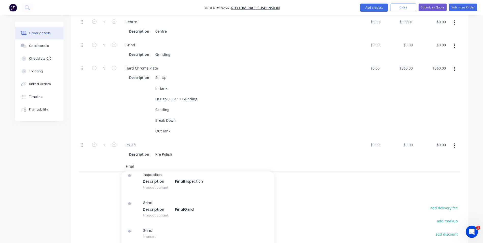
type input "Final"
click at [201, 208] on div "Grind Description Final Grind Product variant" at bounding box center [198, 209] width 153 height 28
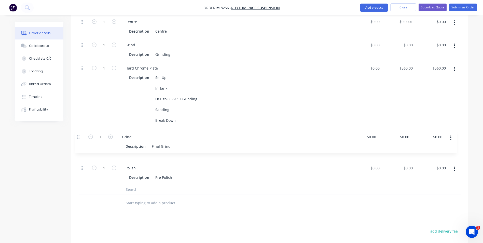
drag, startPoint x: 83, startPoint y: 168, endPoint x: 79, endPoint y: 133, distance: 34.3
click at [79, 133] on div "1 Centre Description Centre $0.00 $0.00 $0.0001 $0.0001 $0.00 $0.00 1 Grind Des…" at bounding box center [270, 99] width 382 height 169
click at [173, 154] on div "Final Grind" at bounding box center [164, 154] width 23 height 7
paste div
drag, startPoint x: 171, startPoint y: 49, endPoint x: 156, endPoint y: 49, distance: 15.3
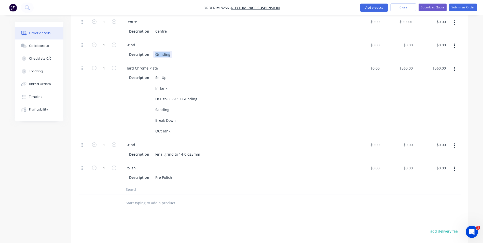
click at [156, 51] on div "Grinding" at bounding box center [162, 54] width 19 height 7
paste div
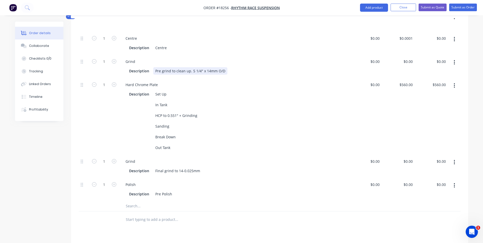
scroll to position [153, 0]
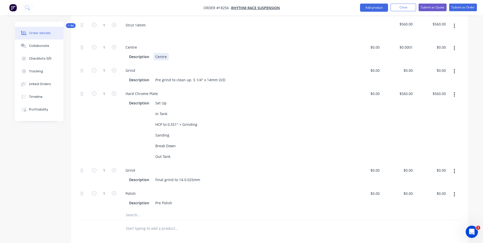
click at [170, 53] on div "Description Centre" at bounding box center [233, 56] width 212 height 7
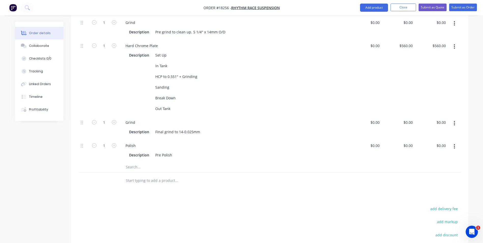
scroll to position [204, 0]
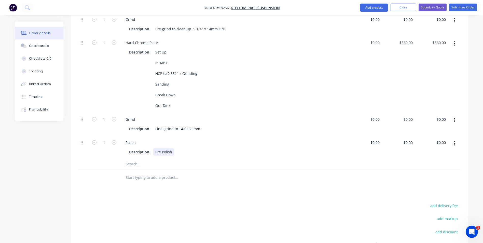
click at [160, 152] on div "Pre Polish" at bounding box center [163, 151] width 21 height 7
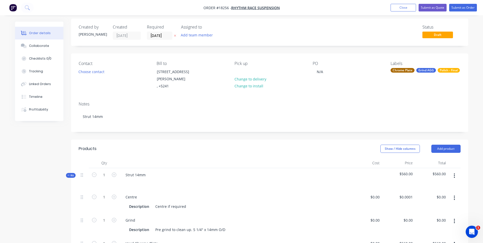
scroll to position [0, 0]
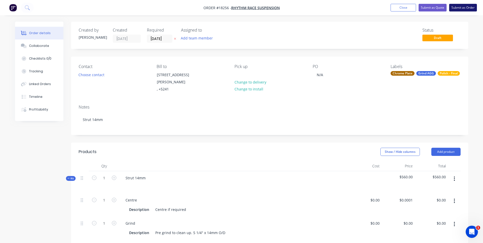
click at [463, 7] on button "Submit as Order" at bounding box center [463, 8] width 28 height 8
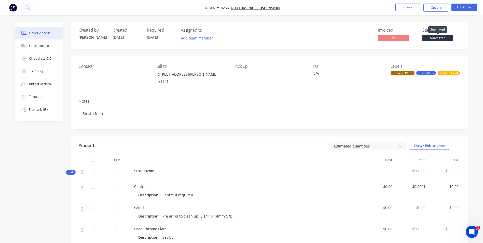
click at [444, 37] on span "Submitted" at bounding box center [438, 38] width 31 height 6
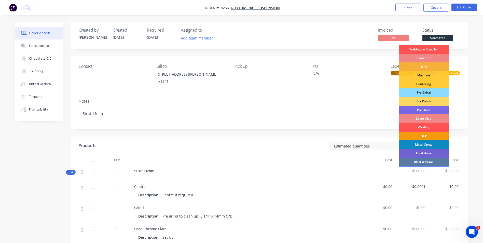
click at [431, 91] on div "Pre Grind" at bounding box center [424, 92] width 50 height 9
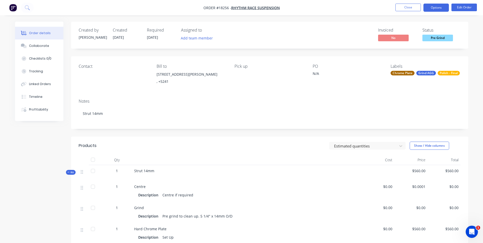
click at [435, 9] on button "Options" at bounding box center [436, 8] width 25 height 8
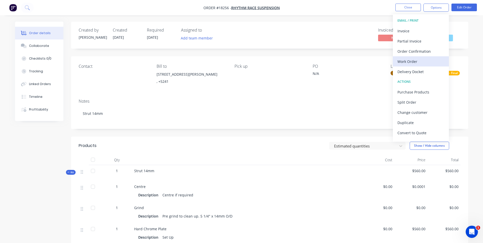
click at [430, 62] on div "Work Order" at bounding box center [421, 61] width 47 height 7
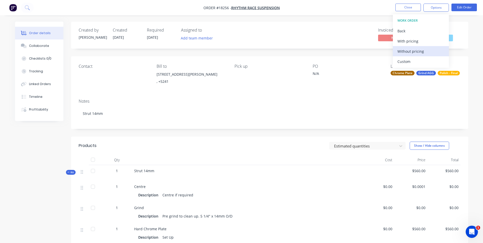
click at [439, 54] on div "Without pricing" at bounding box center [421, 51] width 47 height 7
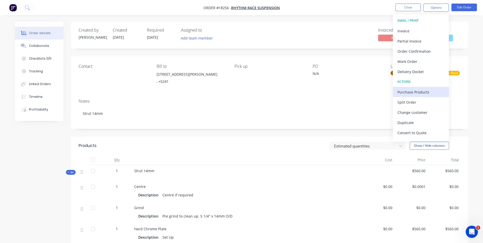
click at [419, 96] on button "Purchase Products" at bounding box center [421, 92] width 56 height 10
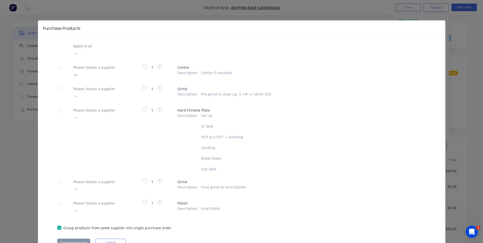
click at [80, 71] on div at bounding box center [75, 75] width 9 height 8
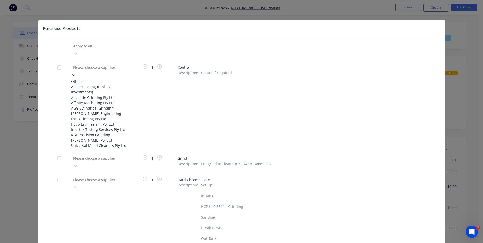
click at [107, 111] on div "AGG Cylindrical Grinding" at bounding box center [99, 107] width 56 height 5
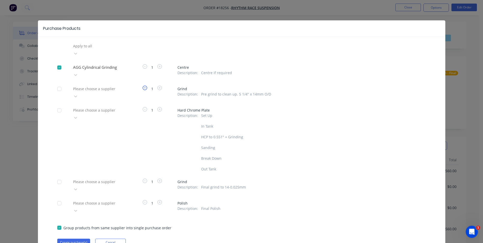
click at [143, 86] on icon "button" at bounding box center [145, 88] width 5 height 5
click at [78, 94] on icon at bounding box center [75, 96] width 5 height 5
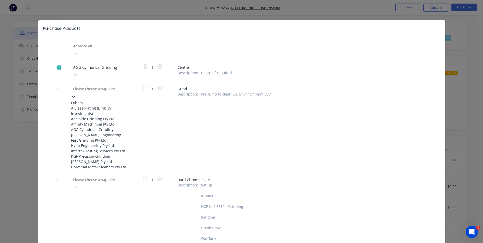
click at [108, 130] on div "AGG Cylindrical Grinding" at bounding box center [99, 129] width 56 height 5
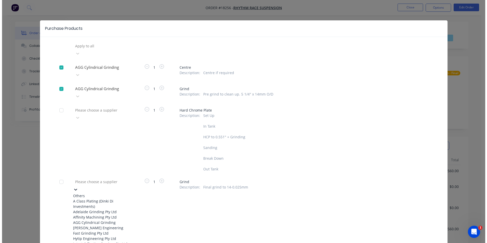
scroll to position [10, 0]
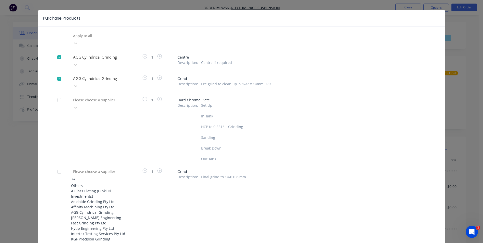
click at [127, 173] on div "11 results available. Use Up and Down to choose options, press Enter to select …" at bounding box center [99, 210] width 56 height 85
click at [99, 214] on div "AGG Cylindrical Grinding" at bounding box center [99, 212] width 56 height 5
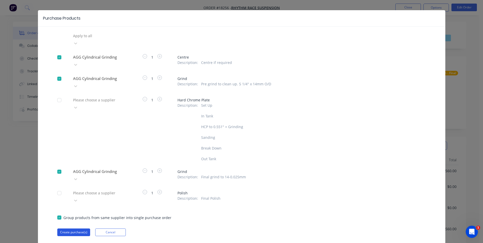
click at [72, 228] on button "Create purchase(s)" at bounding box center [73, 232] width 33 height 8
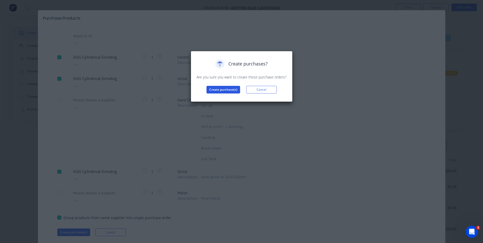
click at [220, 91] on button "Create purchase(s)" at bounding box center [224, 90] width 34 height 8
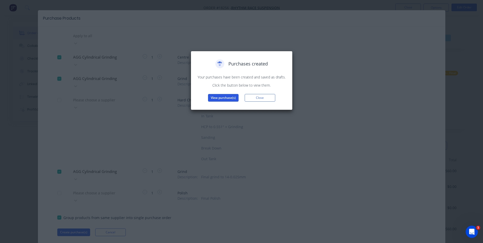
click at [227, 99] on button "View purchase(s)" at bounding box center [223, 98] width 31 height 8
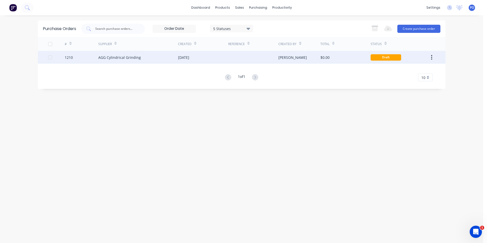
click at [234, 56] on div at bounding box center [253, 57] width 50 height 13
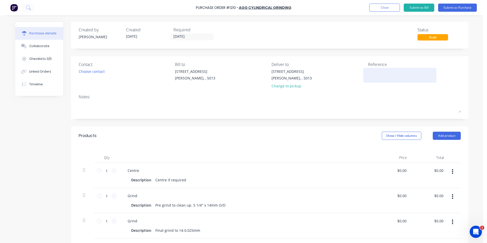
click at [371, 72] on textarea at bounding box center [400, 74] width 64 height 11
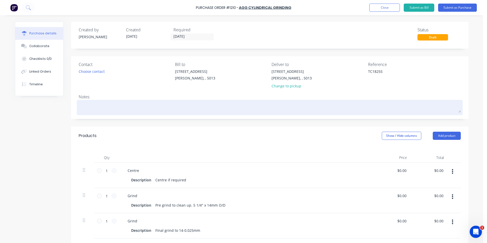
type textarea "TC18255"
click at [94, 105] on textarea at bounding box center [270, 106] width 382 height 11
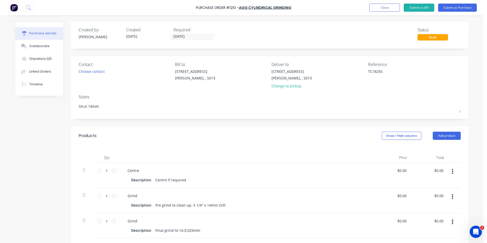
type textarea "Strut 14mm"
click at [197, 180] on div "Description Centre if required" at bounding box center [245, 179] width 233 height 7
click at [447, 136] on button "Add product" at bounding box center [447, 136] width 28 height 8
click at [427, 159] on div "Basic product" at bounding box center [436, 158] width 39 height 7
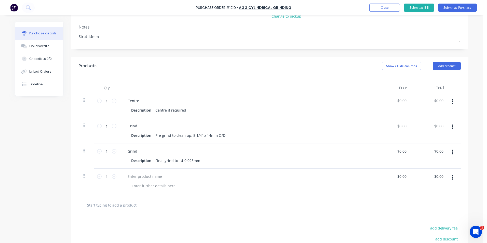
scroll to position [76, 0]
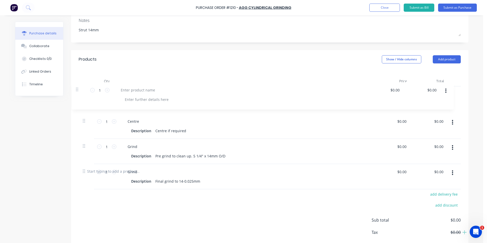
drag, startPoint x: 82, startPoint y: 170, endPoint x: 80, endPoint y: 86, distance: 83.8
click at [79, 86] on div "1 1 Centre Description Centre if required $0.00 $0.00 $0.00 $0.00 1 1 Grind Des…" at bounding box center [270, 124] width 382 height 76
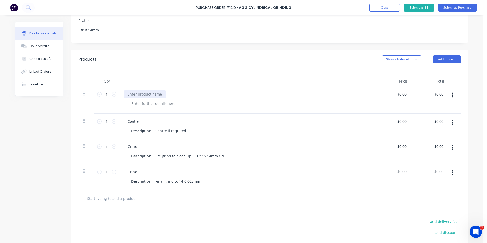
click at [132, 93] on div at bounding box center [145, 93] width 43 height 7
click at [127, 95] on div "strut 14mm" at bounding box center [138, 93] width 28 height 7
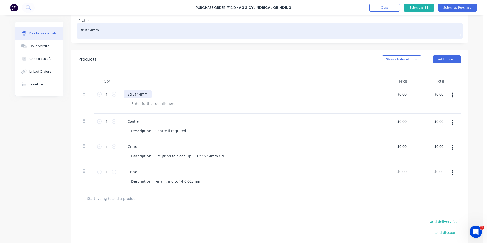
scroll to position [0, 0]
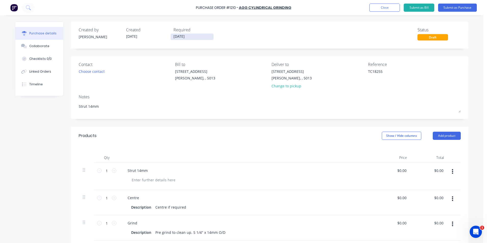
click at [193, 36] on input "[DATE]" at bounding box center [192, 37] width 43 height 6
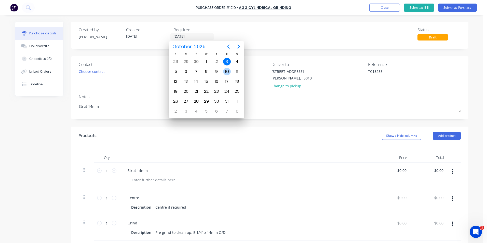
click at [228, 68] on div "10" at bounding box center [227, 72] width 8 height 8
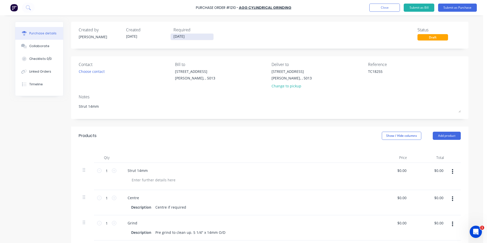
click at [198, 35] on input "[DATE]" at bounding box center [192, 37] width 43 height 6
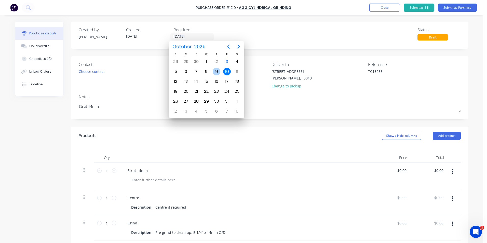
click at [214, 72] on div "9" at bounding box center [217, 72] width 8 height 8
type input "[DATE]"
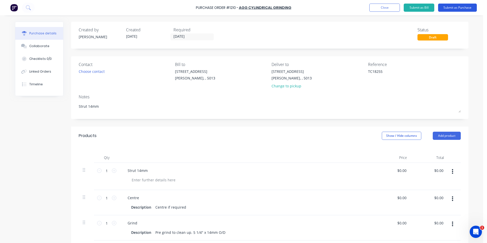
click at [458, 7] on button "Submit as Purchase" at bounding box center [457, 8] width 39 height 8
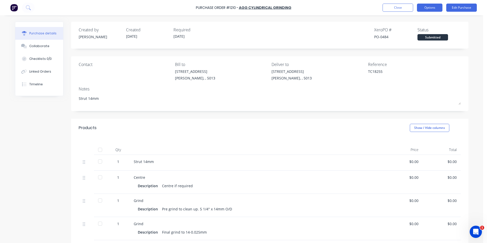
click at [426, 7] on button "Options" at bounding box center [429, 8] width 25 height 8
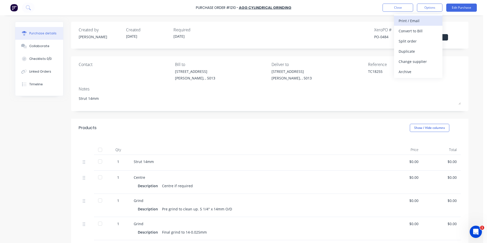
click at [418, 18] on div "Print / Email" at bounding box center [418, 20] width 39 height 7
click at [428, 43] on div "Without pricing" at bounding box center [418, 40] width 39 height 7
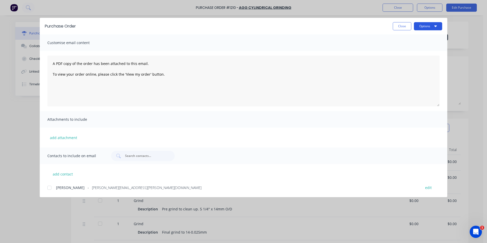
click at [435, 25] on icon "button" at bounding box center [435, 26] width 3 height 4
click at [432, 46] on div "Print" at bounding box center [417, 49] width 39 height 7
